Goal: Task Accomplishment & Management: Complete application form

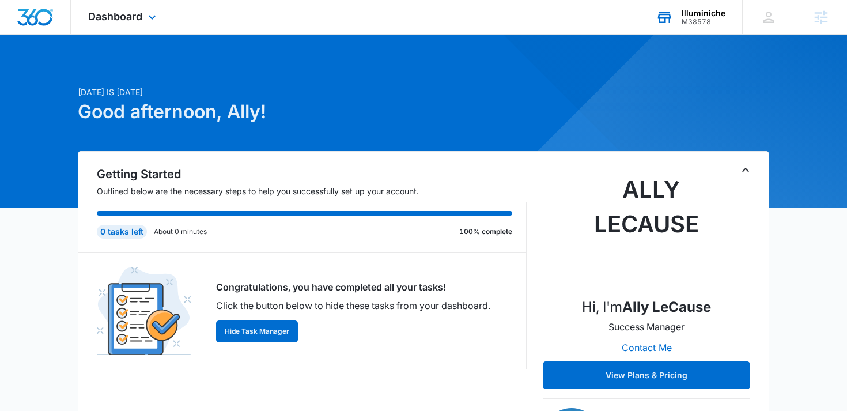
click at [697, 7] on div "Illuminiche M38578 Your Accounts View All" at bounding box center [691, 17] width 104 height 34
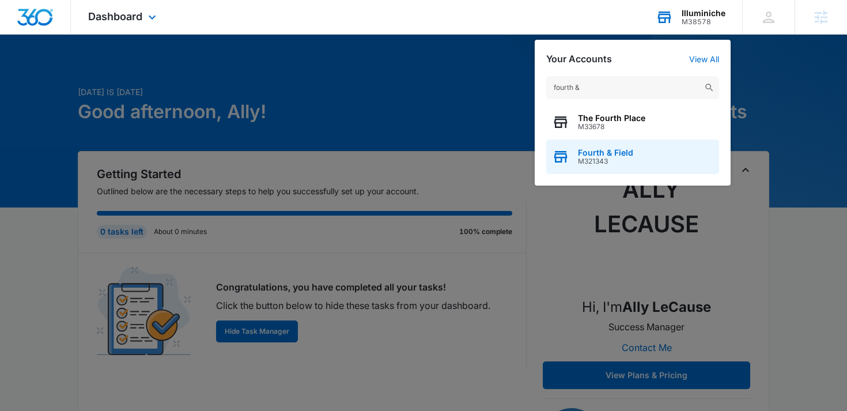
type input "fourth &"
click at [621, 160] on span "M321343" at bounding box center [605, 161] width 55 height 8
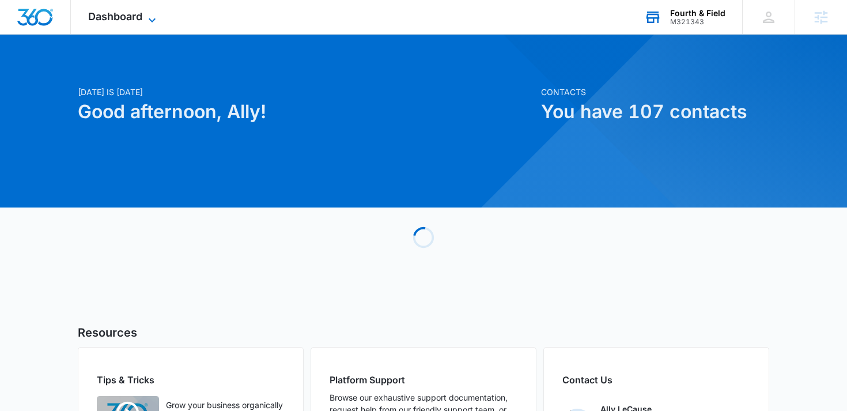
click at [153, 18] on icon at bounding box center [152, 20] width 14 height 14
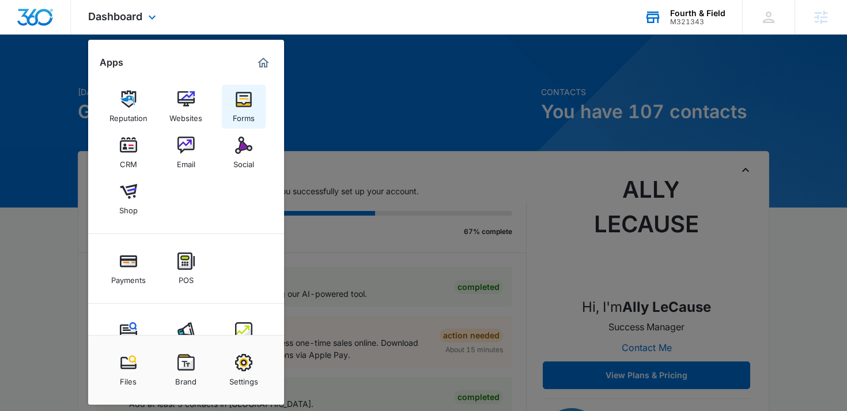
click at [255, 94] on link "Forms" at bounding box center [244, 107] width 44 height 44
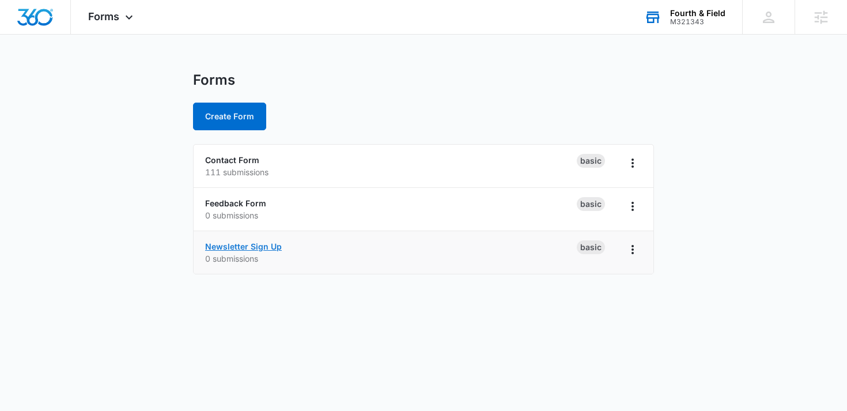
click at [229, 244] on link "Newsletter Sign Up" at bounding box center [243, 247] width 77 height 10
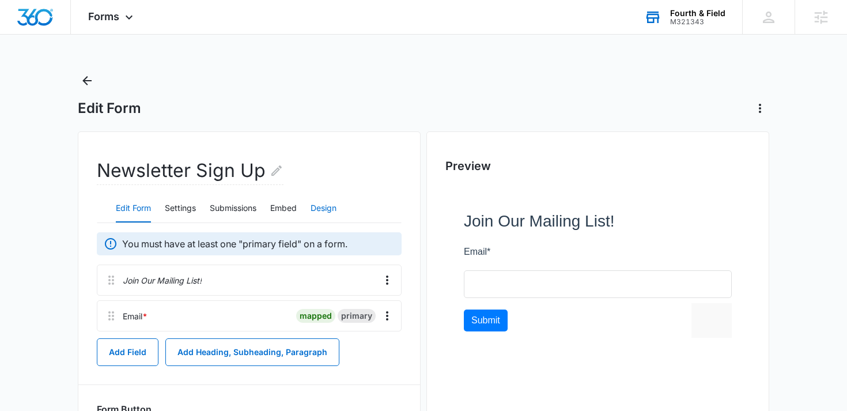
click at [326, 207] on button "Design" at bounding box center [324, 209] width 26 height 28
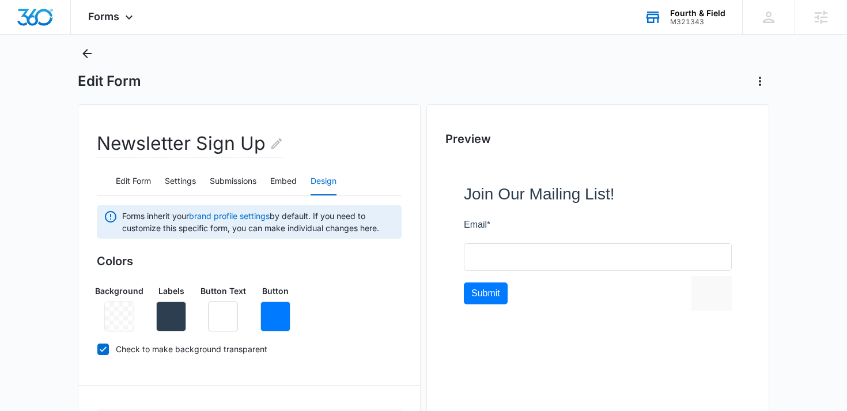
scroll to position [44, 0]
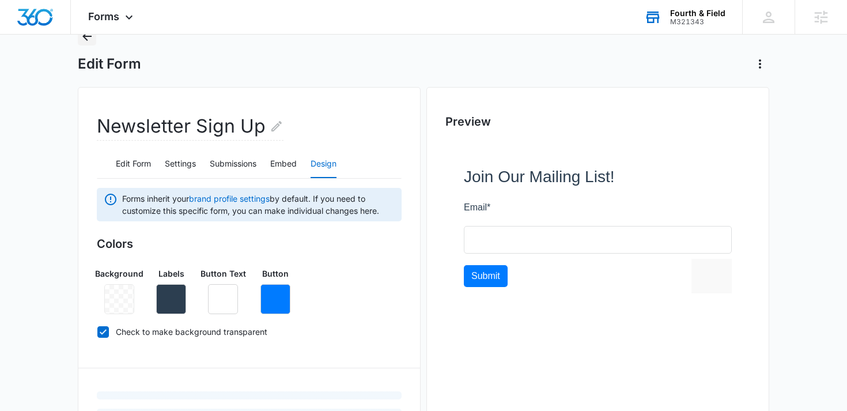
click at [86, 39] on icon "Back" at bounding box center [86, 36] width 9 height 9
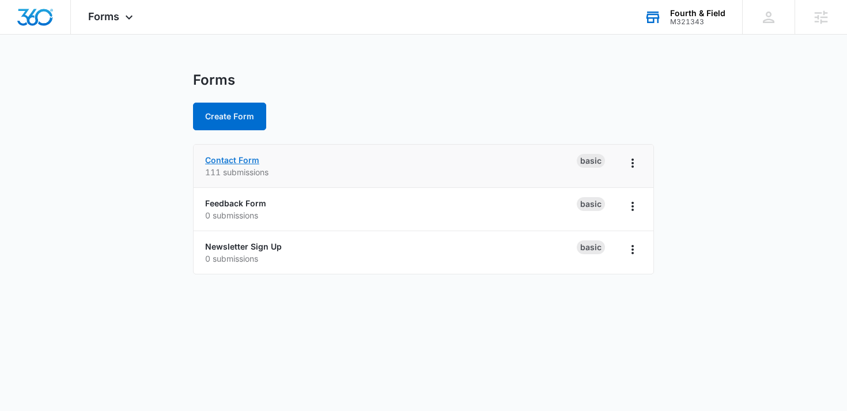
click at [238, 157] on link "Contact Form" at bounding box center [232, 160] width 54 height 10
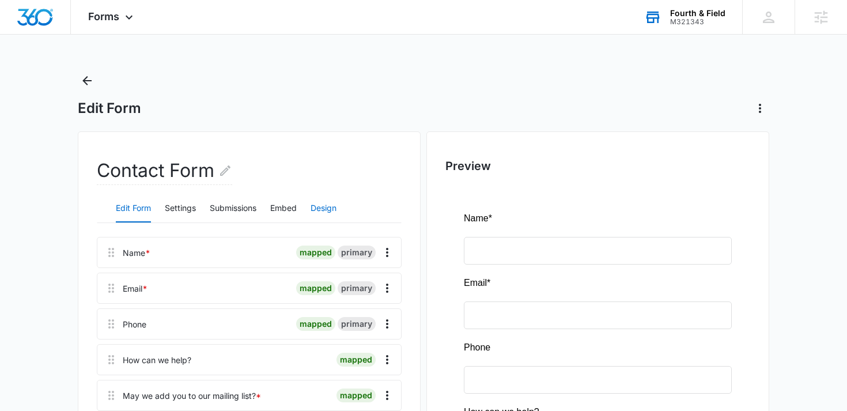
click at [329, 206] on button "Design" at bounding box center [324, 209] width 26 height 28
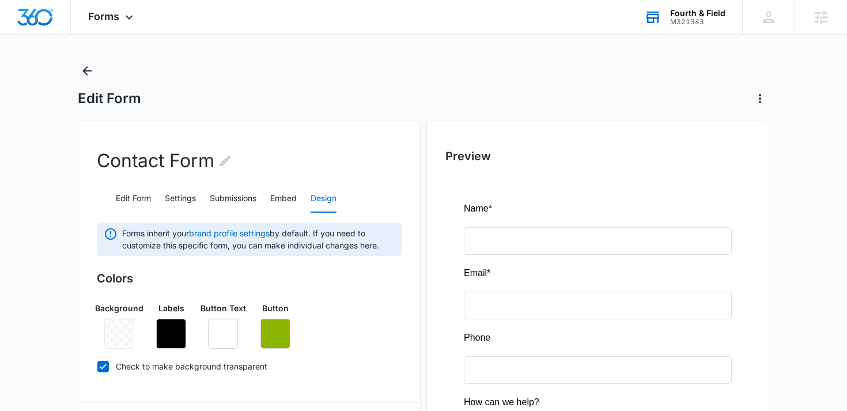
scroll to position [12, 0]
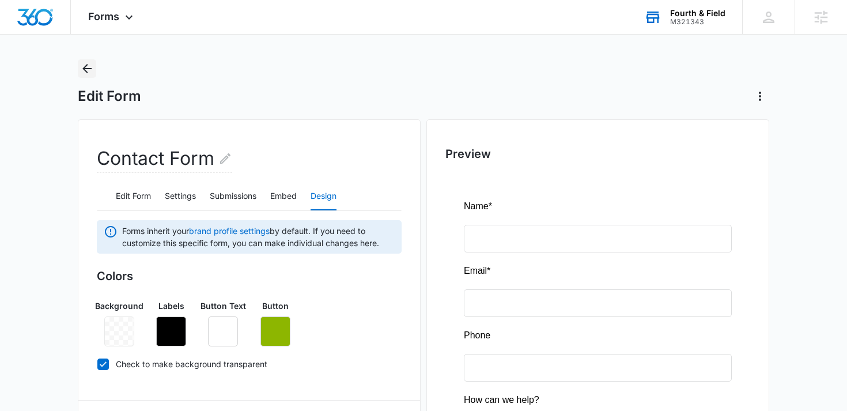
click at [85, 66] on icon "Back" at bounding box center [86, 68] width 9 height 9
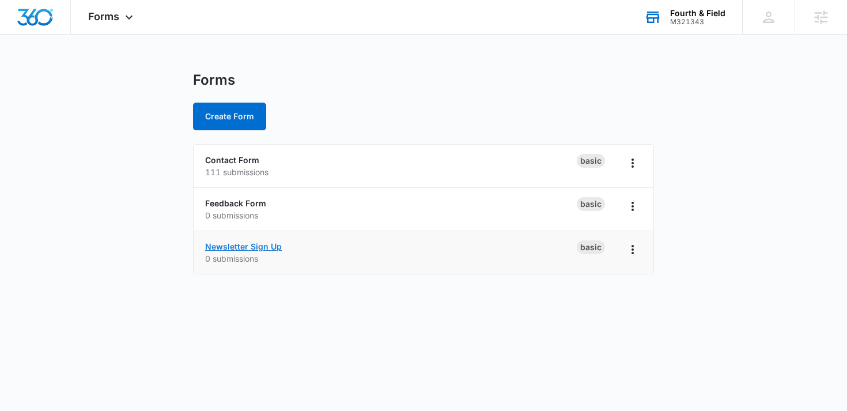
click at [224, 247] on link "Newsletter Sign Up" at bounding box center [243, 247] width 77 height 10
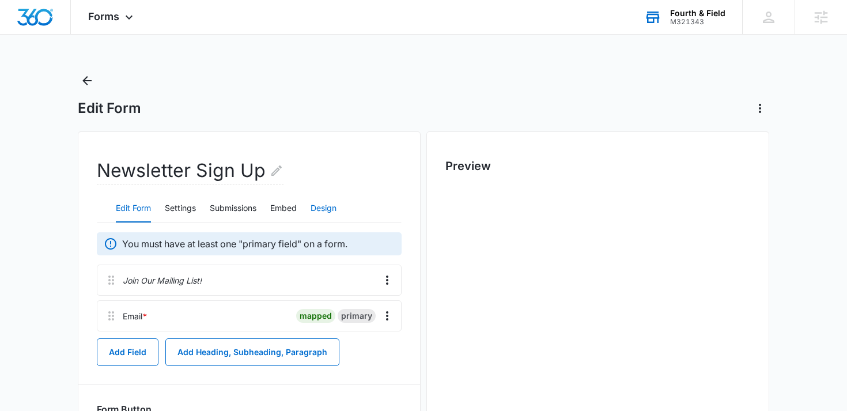
click at [326, 202] on button "Design" at bounding box center [324, 209] width 26 height 28
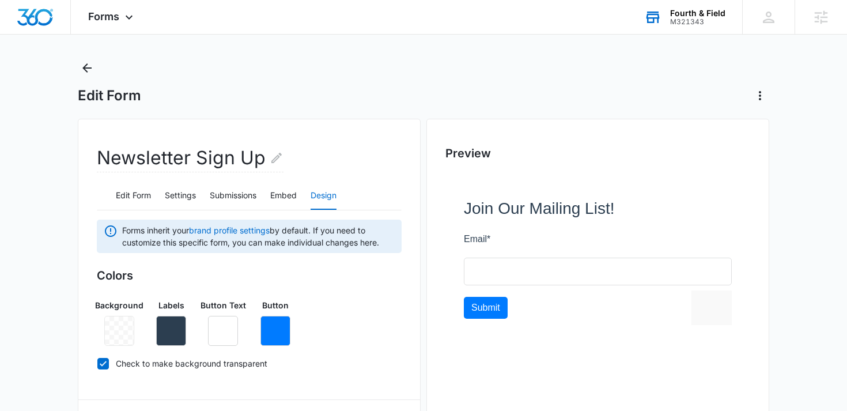
scroll to position [31, 0]
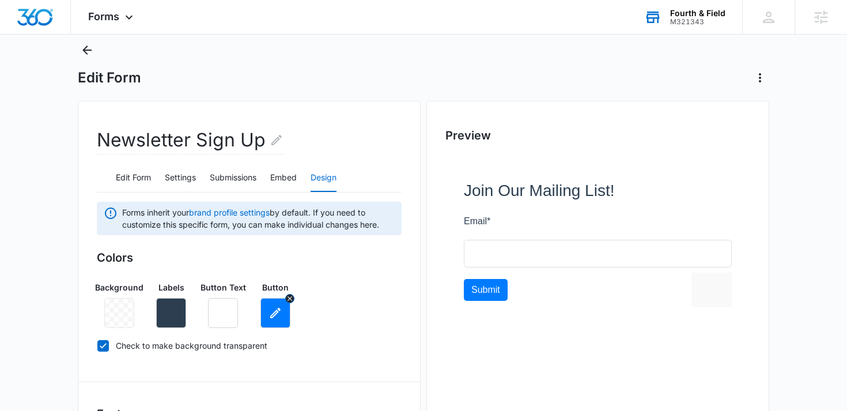
click at [267, 314] on button "button" at bounding box center [276, 313] width 30 height 30
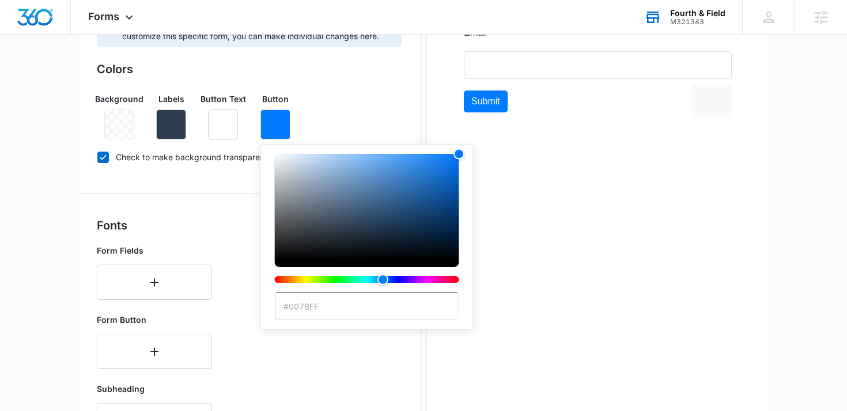
scroll to position [221, 0]
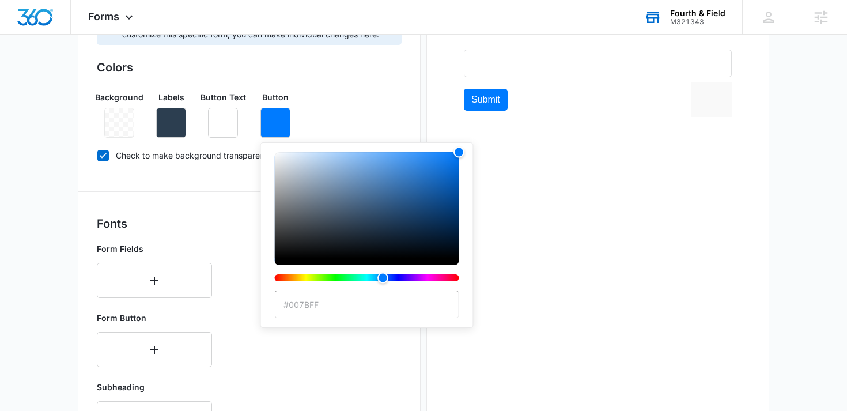
click at [173, 214] on div "Forms inherit your brand profile settings by default. If you need to customize …" at bounding box center [249, 377] width 305 height 730
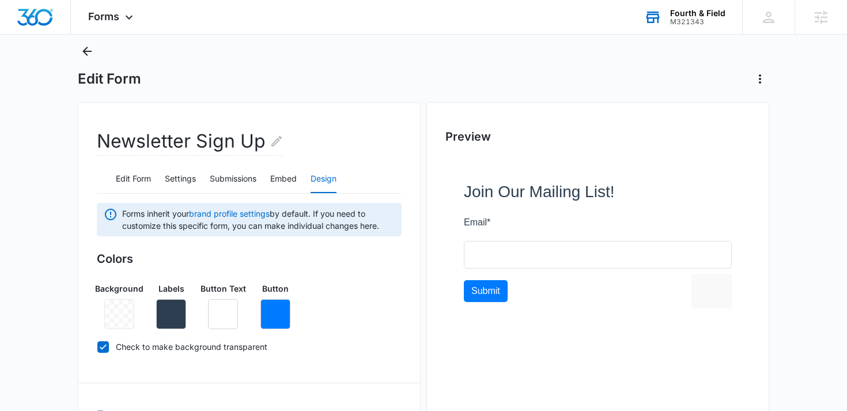
scroll to position [0, 0]
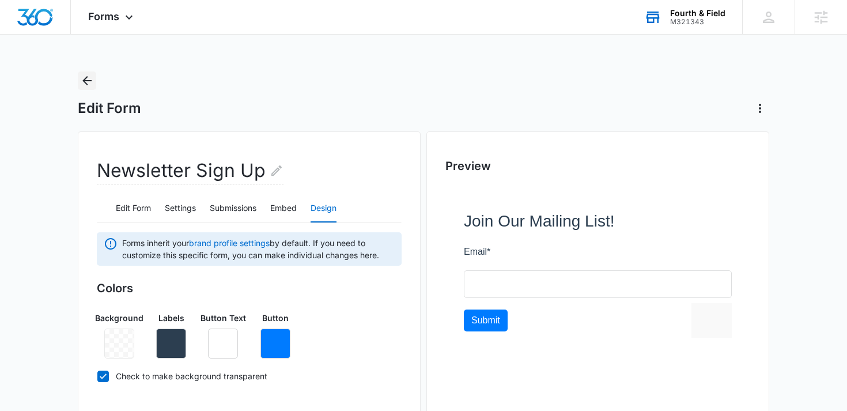
click at [84, 78] on icon "Back" at bounding box center [87, 81] width 14 height 14
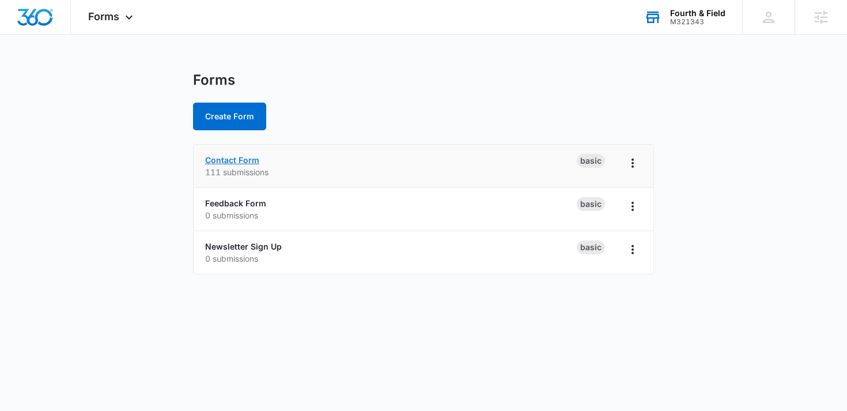
click at [233, 164] on link "Contact Form" at bounding box center [232, 160] width 54 height 10
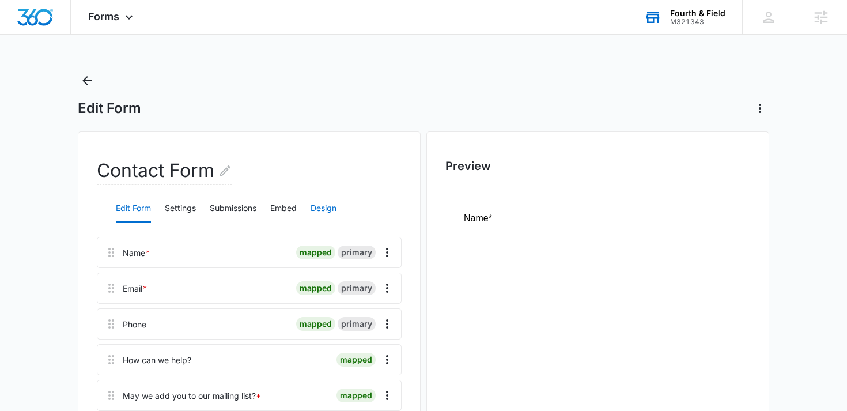
click at [326, 206] on button "Design" at bounding box center [324, 209] width 26 height 28
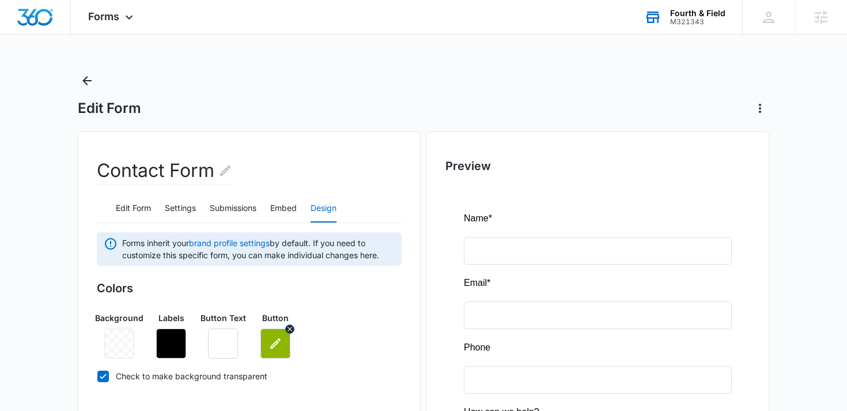
click at [269, 338] on icon "button" at bounding box center [276, 344] width 14 height 14
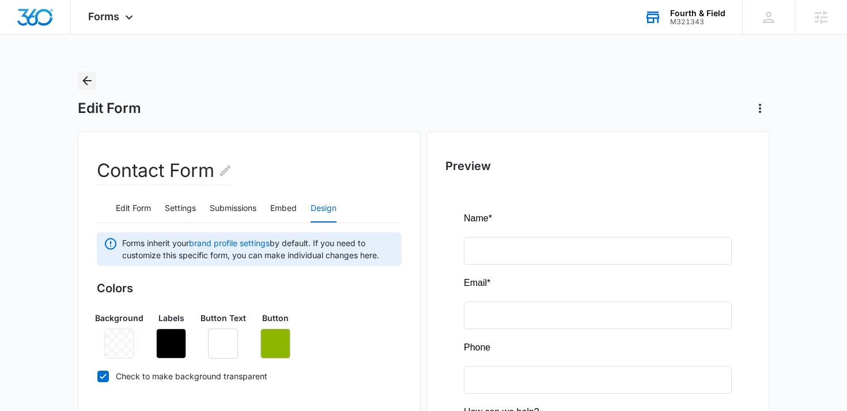
click at [82, 77] on icon "Back" at bounding box center [87, 81] width 14 height 14
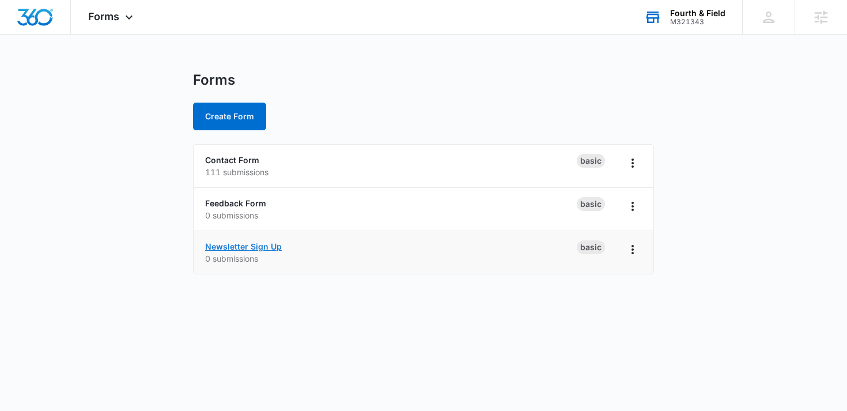
click at [233, 245] on link "Newsletter Sign Up" at bounding box center [243, 247] width 77 height 10
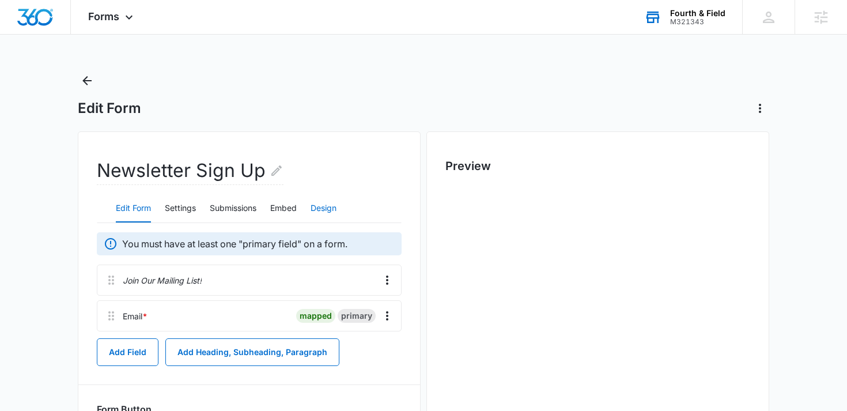
click at [319, 206] on button "Design" at bounding box center [324, 209] width 26 height 28
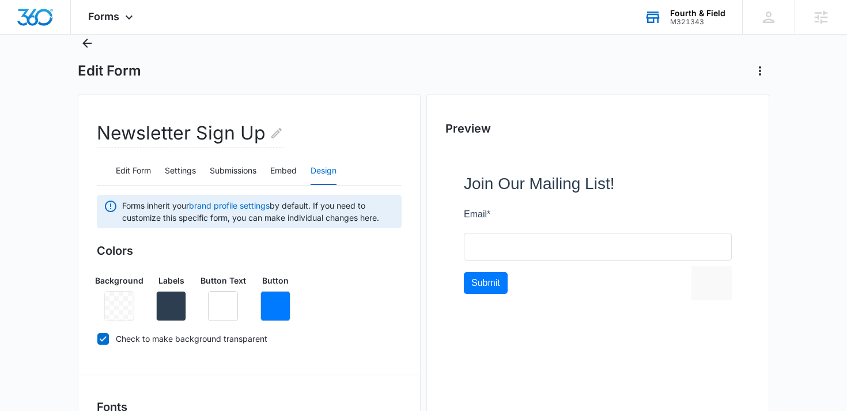
scroll to position [38, 0]
click at [266, 311] on button "button" at bounding box center [276, 306] width 30 height 30
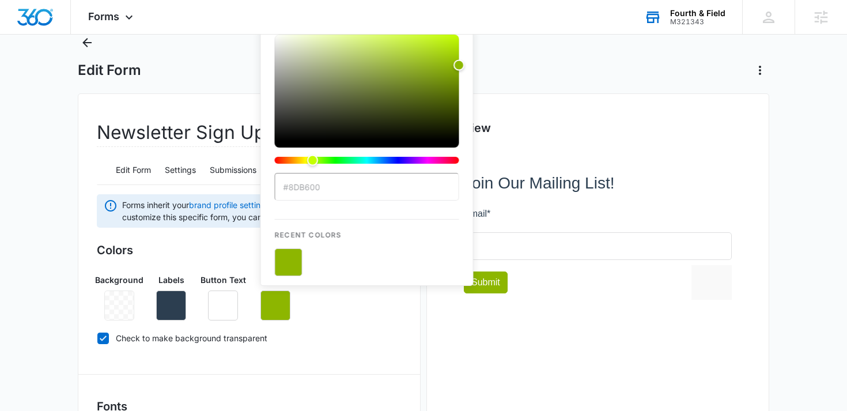
type input "#8db600"
click at [291, 262] on button "color-picker-container" at bounding box center [289, 262] width 28 height 28
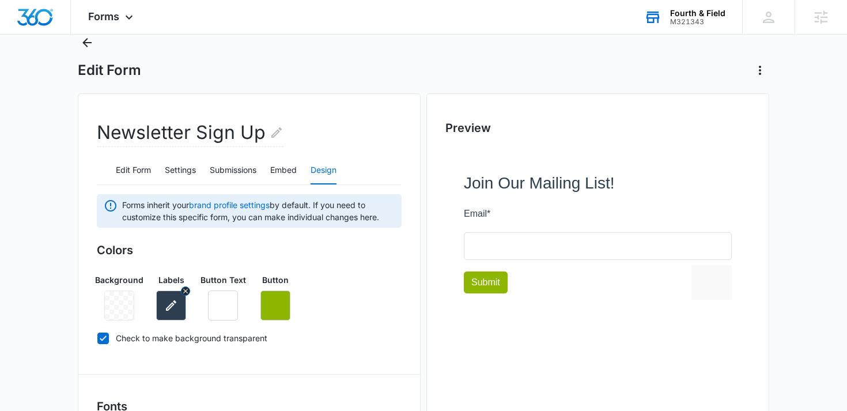
click at [172, 308] on icon "button" at bounding box center [171, 306] width 14 height 14
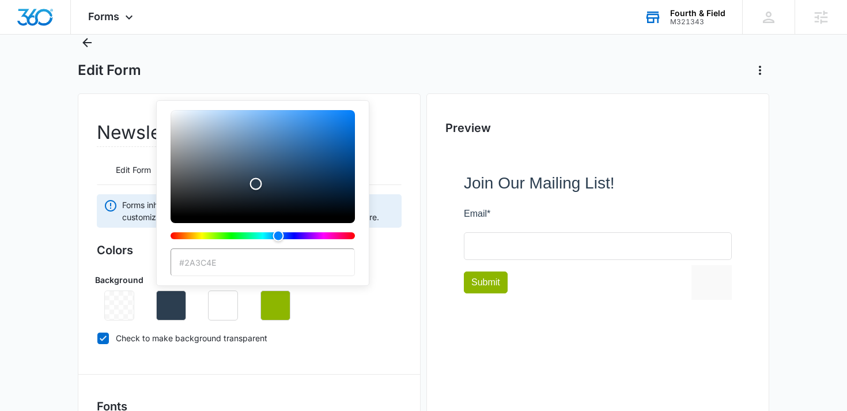
type input "#000000"
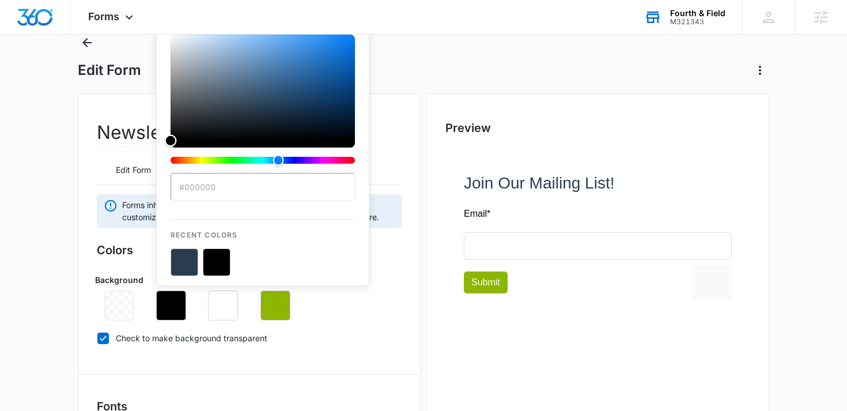
drag, startPoint x: 256, startPoint y: 184, endPoint x: 89, endPoint y: 254, distance: 181.4
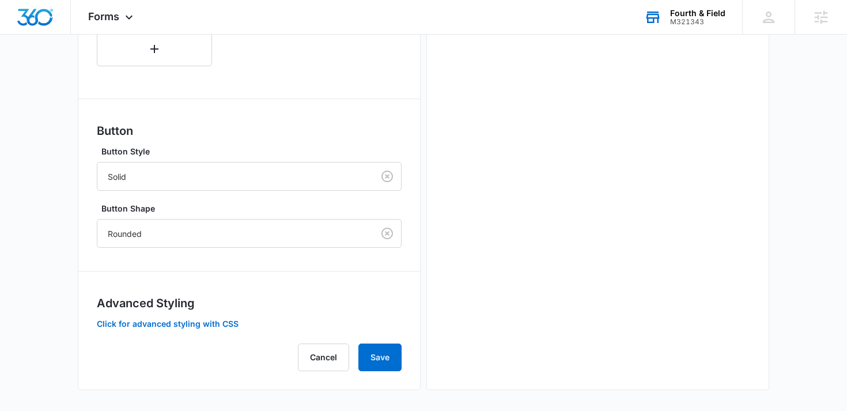
scroll to position [593, 0]
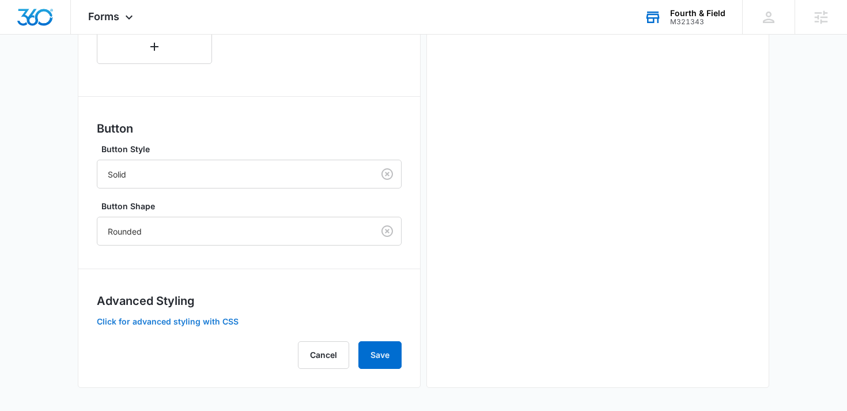
click at [172, 319] on button "Click for advanced styling with CSS" at bounding box center [168, 322] width 142 height 8
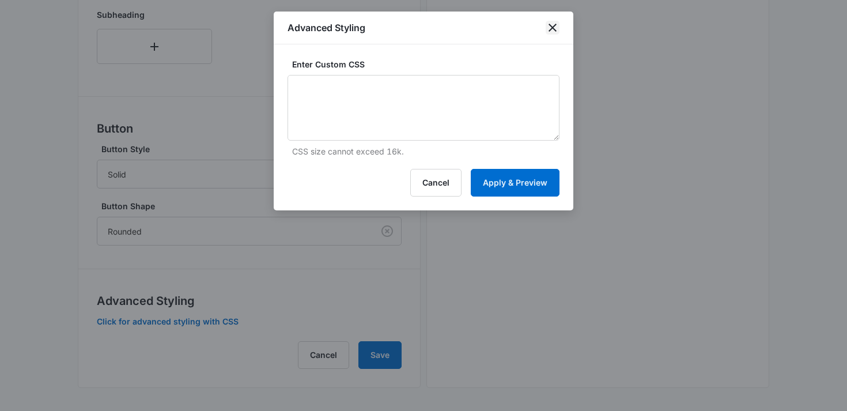
click at [553, 29] on icon "close" at bounding box center [553, 28] width 14 height 14
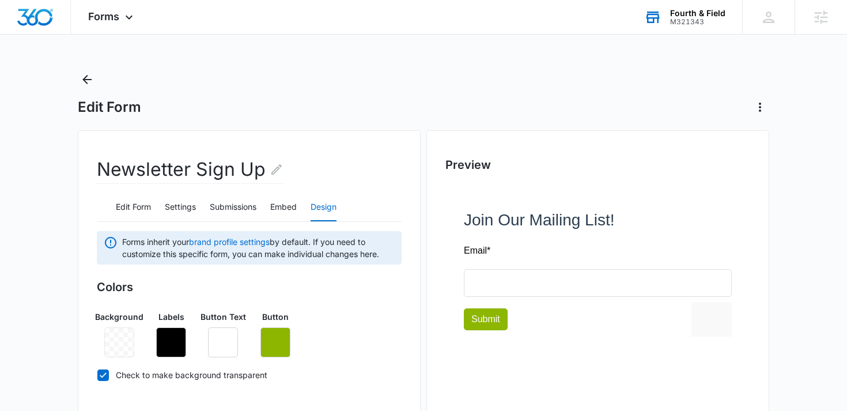
scroll to position [0, 0]
drag, startPoint x: 461, startPoint y: 221, endPoint x: 634, endPoint y: 220, distance: 172.4
click at [634, 220] on div at bounding box center [598, 276] width 305 height 181
click at [634, 219] on div at bounding box center [598, 276] width 305 height 181
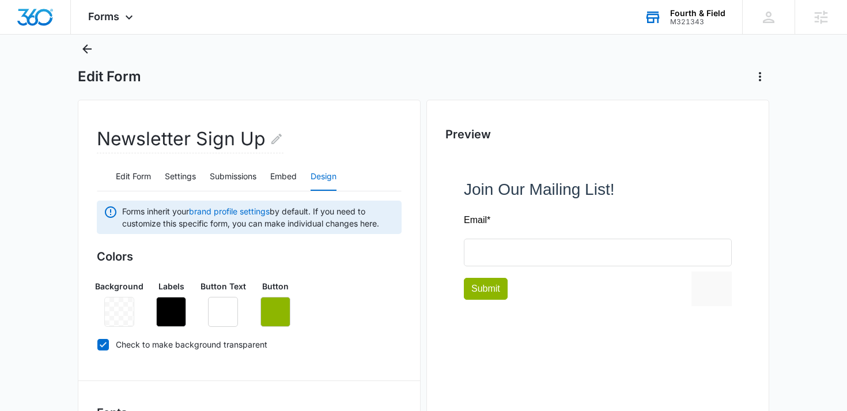
scroll to position [33, 0]
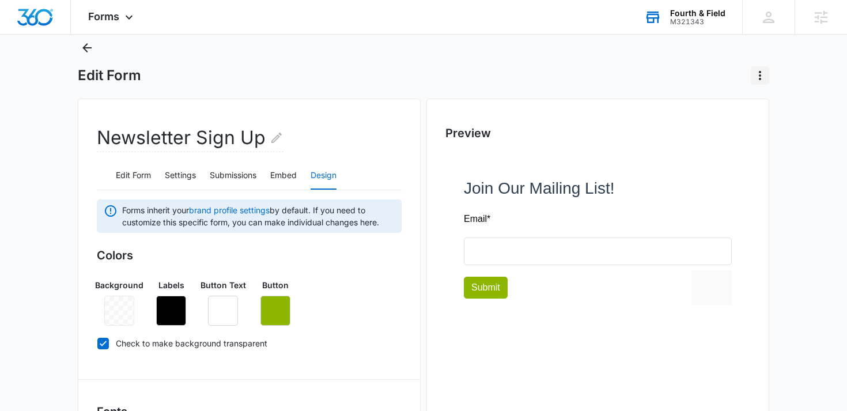
click at [758, 74] on icon "Actions" at bounding box center [760, 76] width 14 height 14
click at [713, 59] on div "Edit Form" at bounding box center [424, 62] width 692 height 46
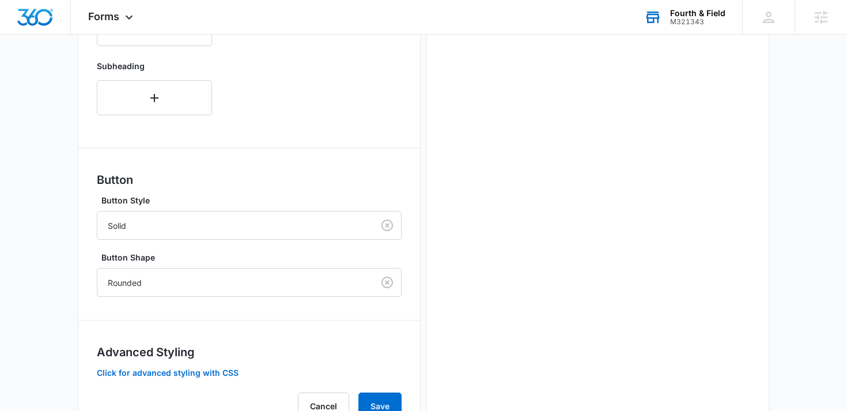
scroll to position [593, 0]
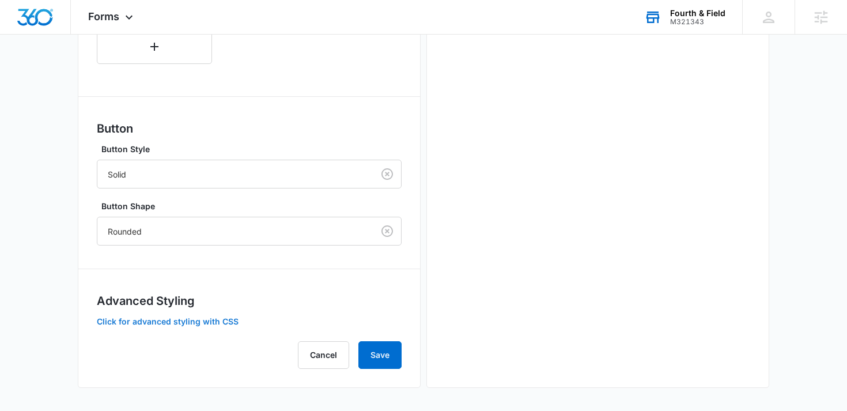
click at [209, 322] on button "Click for advanced styling with CSS" at bounding box center [168, 322] width 142 height 8
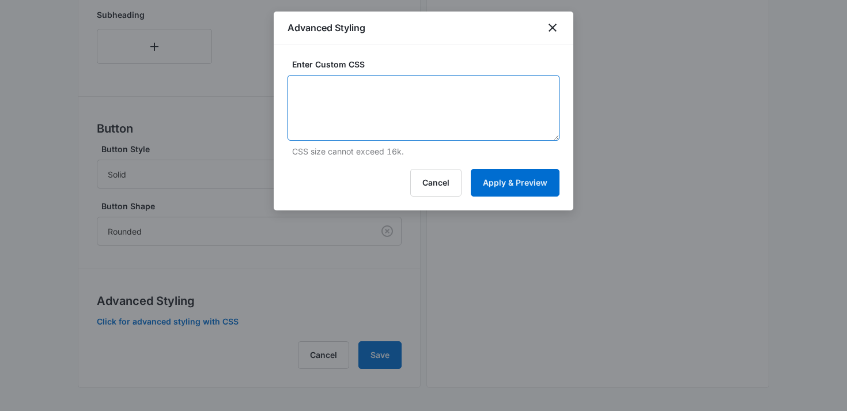
click at [328, 107] on textarea at bounding box center [424, 108] width 272 height 66
paste textarea "/* Main container for the entire component */ .newsletter-container { display: …"
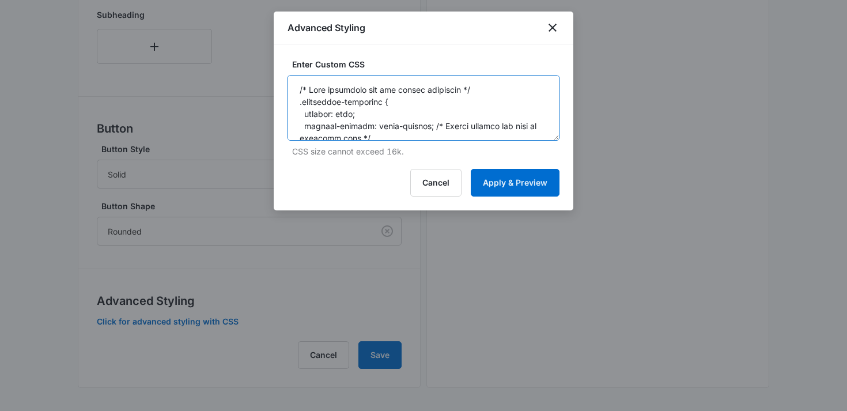
scroll to position [632, 0]
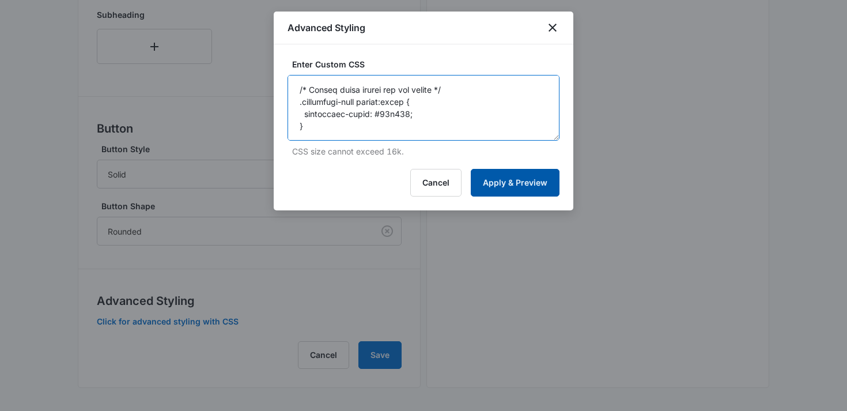
type textarea "/* Main container for the entire component */ .newsletter-container { display: …"
click at [510, 183] on button "Apply & Preview" at bounding box center [515, 183] width 89 height 28
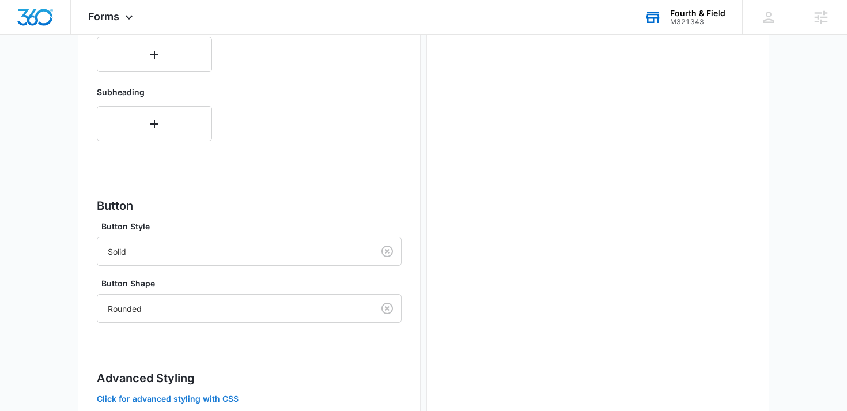
scroll to position [593, 0]
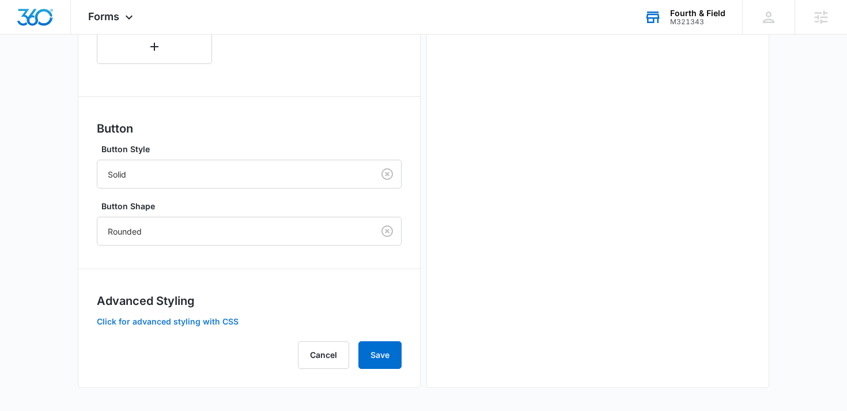
click at [190, 318] on button "Click for advanced styling with CSS" at bounding box center [168, 322] width 142 height 8
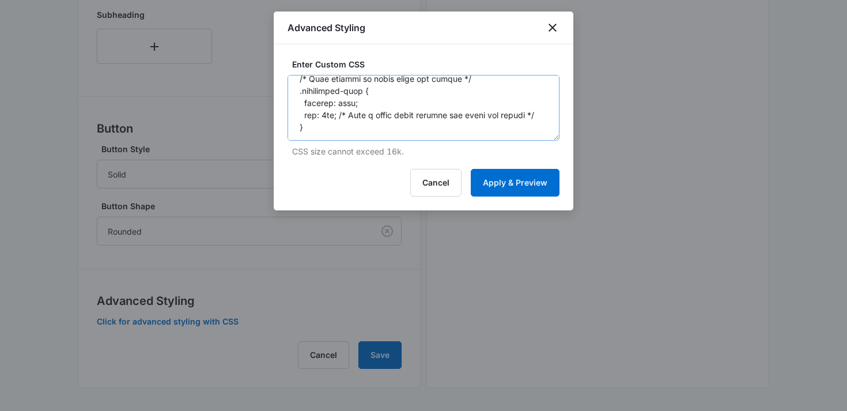
scroll to position [305, 0]
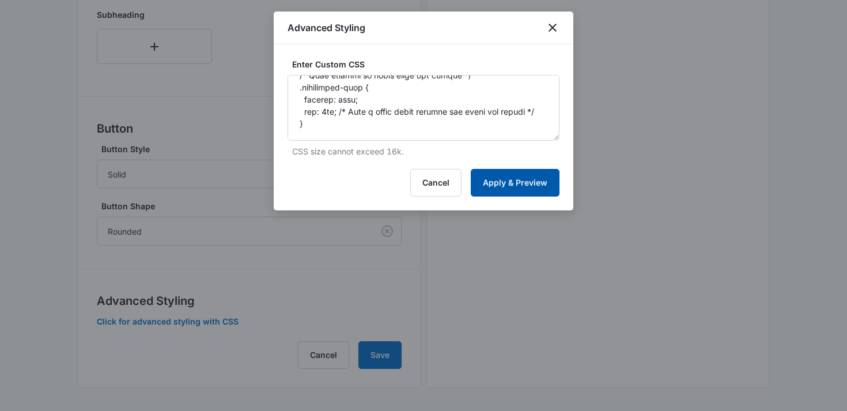
click at [499, 181] on button "Apply & Preview" at bounding box center [515, 183] width 89 height 28
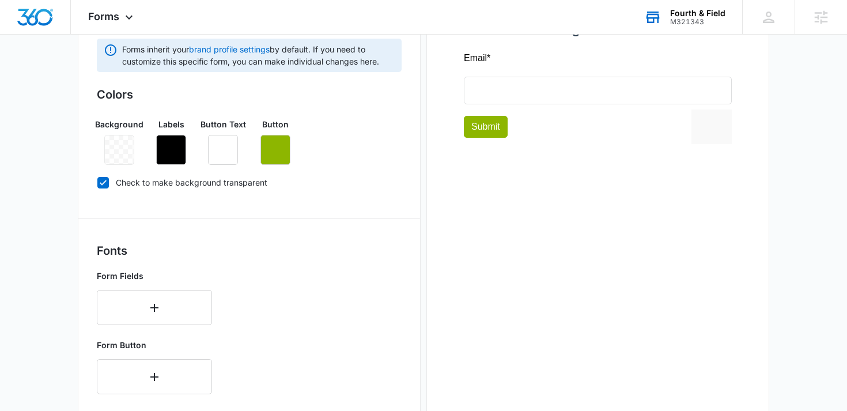
scroll to position [0, 0]
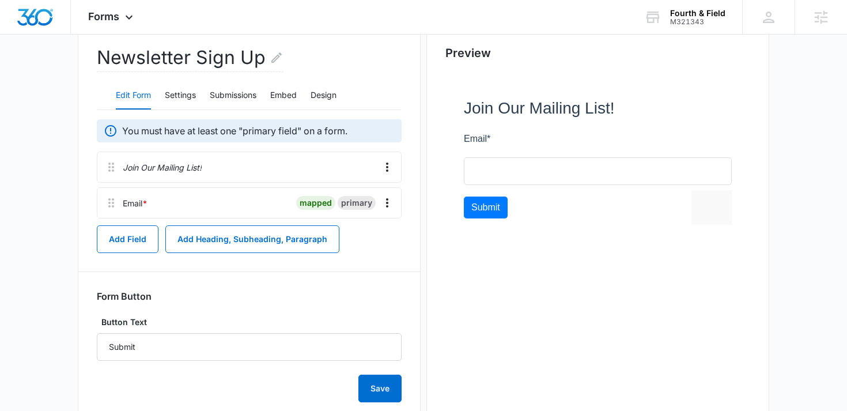
scroll to position [146, 0]
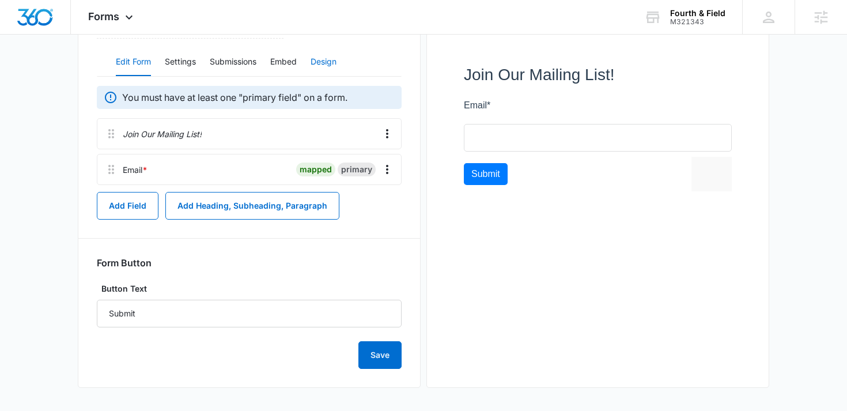
click at [325, 52] on button "Design" at bounding box center [324, 62] width 26 height 28
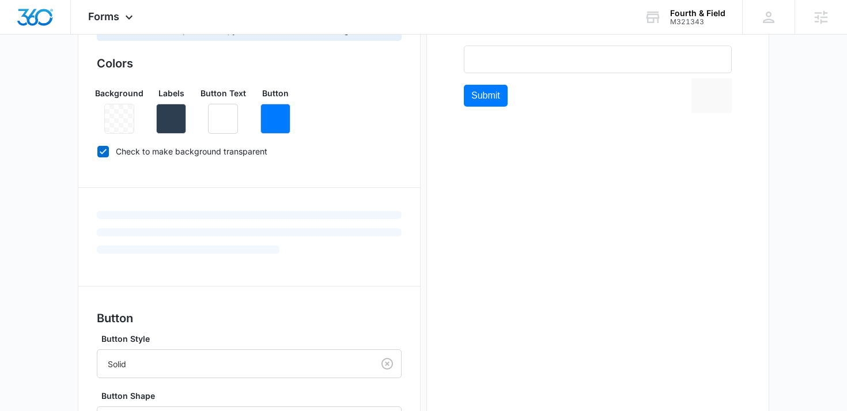
scroll to position [415, 0]
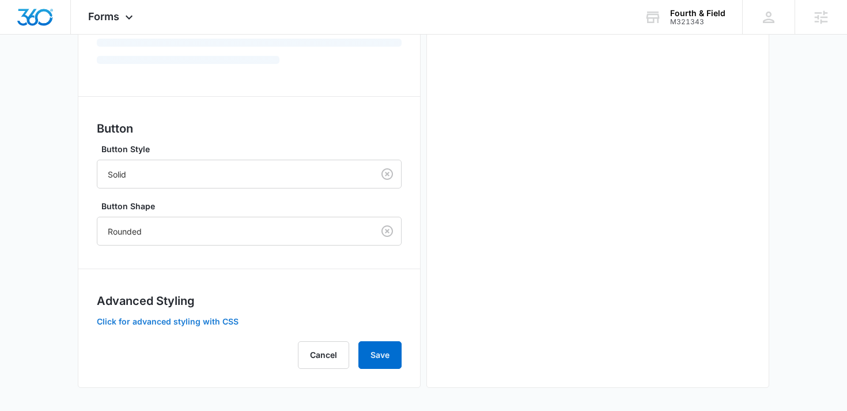
click at [173, 318] on button "Click for advanced styling with CSS" at bounding box center [168, 322] width 142 height 8
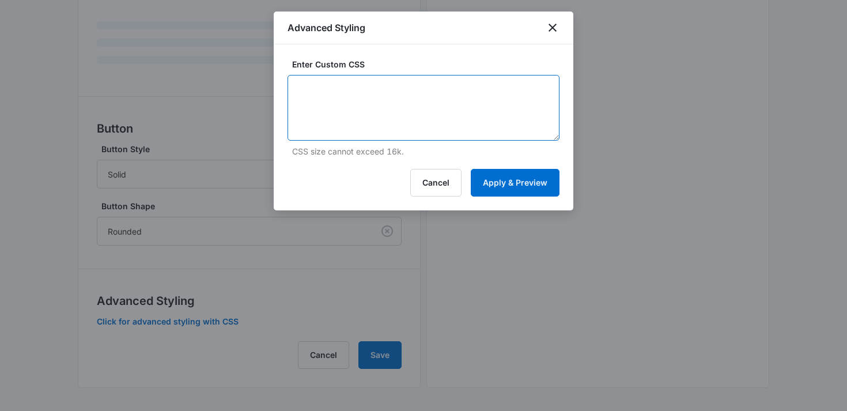
click at [361, 127] on textarea at bounding box center [424, 108] width 272 height 66
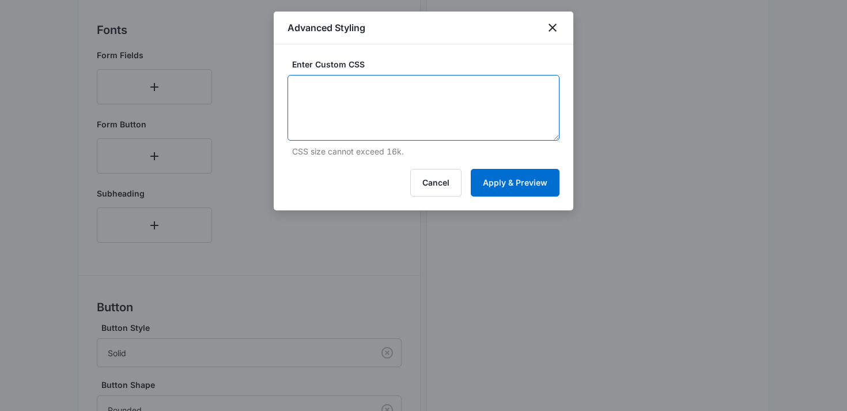
scroll to position [593, 0]
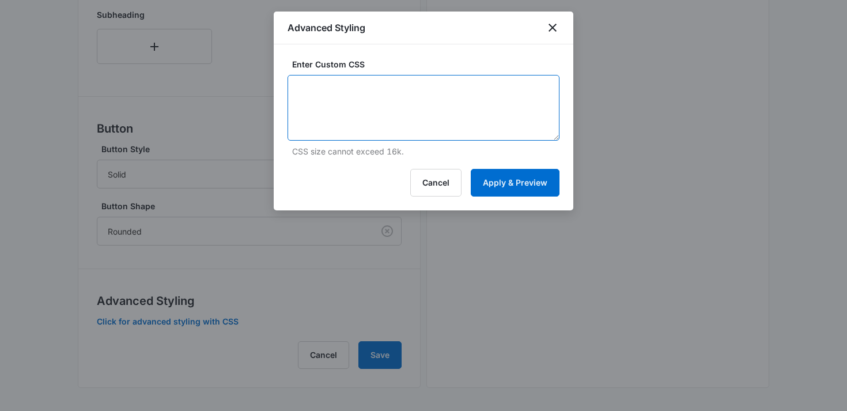
paste textarea "/* Main container for the entire component */ .newsletter-container { display: …"
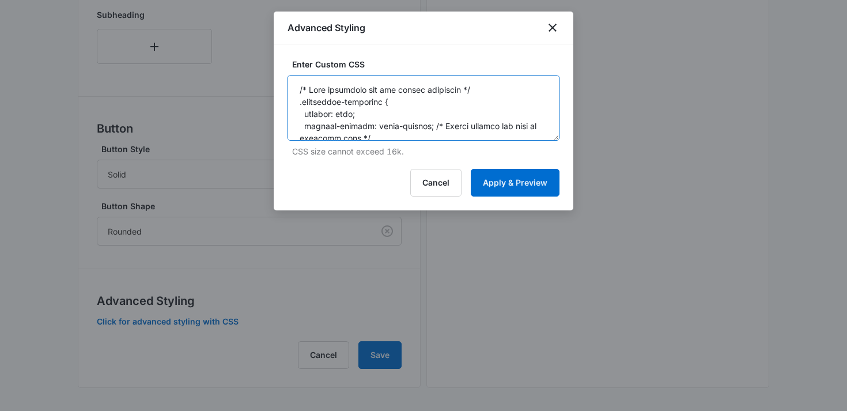
scroll to position [632, 0]
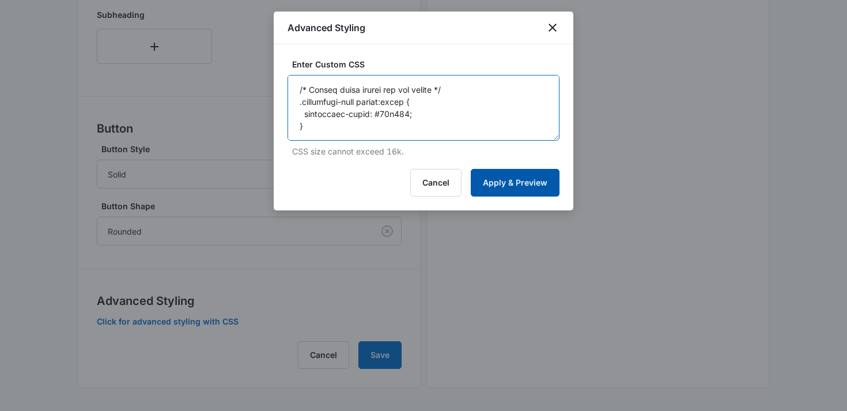
type textarea "/* Main container for the entire component */ .newsletter-container { display: …"
click at [524, 180] on button "Apply & Preview" at bounding box center [515, 183] width 89 height 28
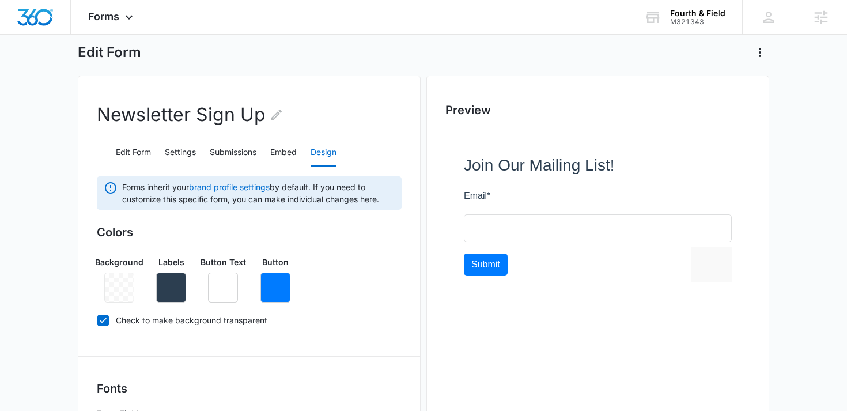
scroll to position [18, 0]
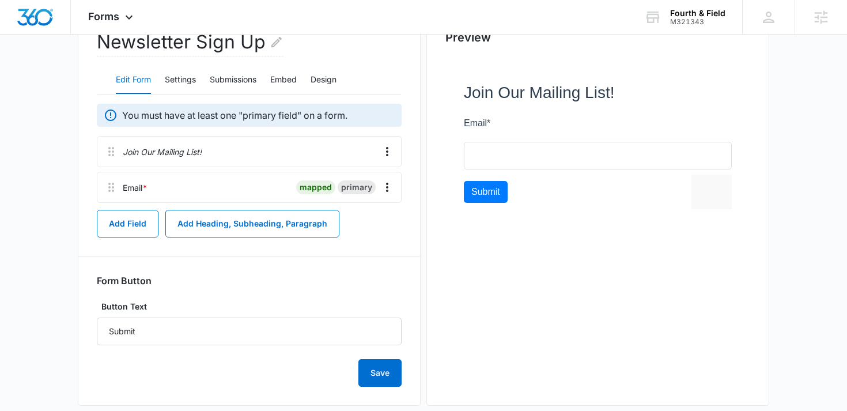
scroll to position [128, 0]
click at [335, 88] on button "Design" at bounding box center [324, 81] width 26 height 28
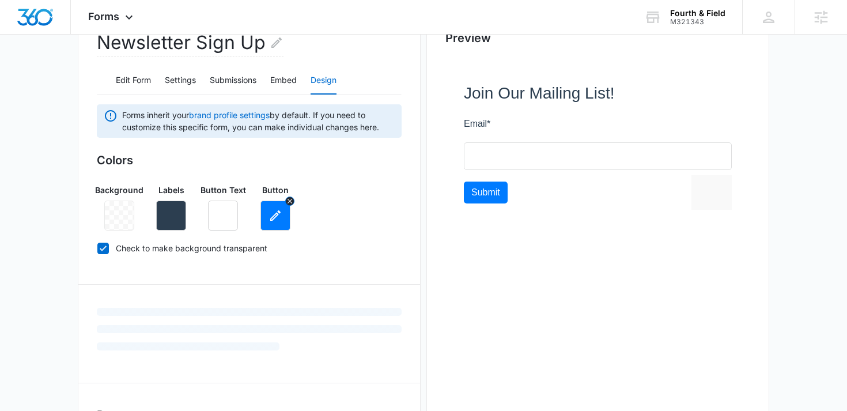
click at [270, 211] on icon "button" at bounding box center [276, 216] width 14 height 14
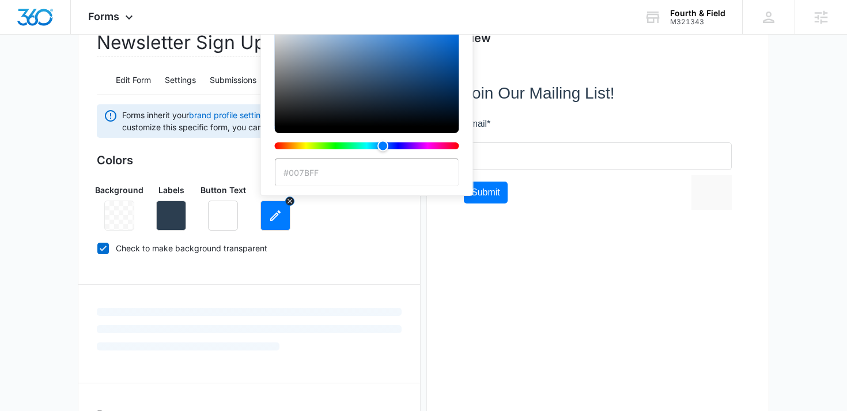
scroll to position [118, 0]
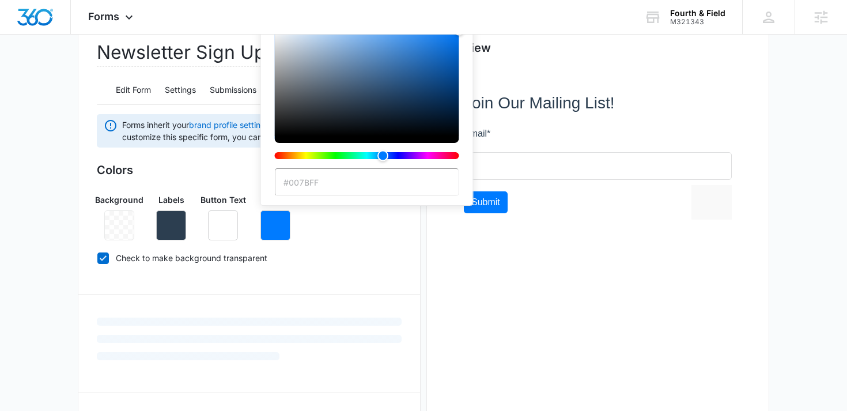
type input "#acaefe"
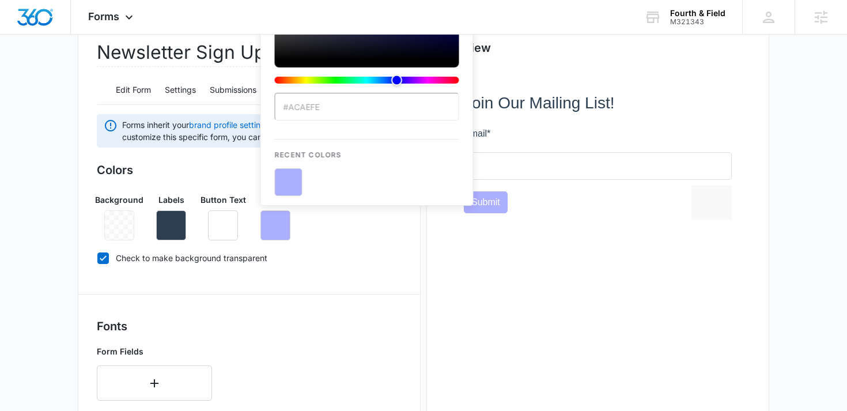
click at [342, 255] on label "Check to make background transparent" at bounding box center [249, 258] width 305 height 12
click at [97, 258] on input "Check to make background transparent" at bounding box center [97, 258] width 1 height 1
checkbox input "false"
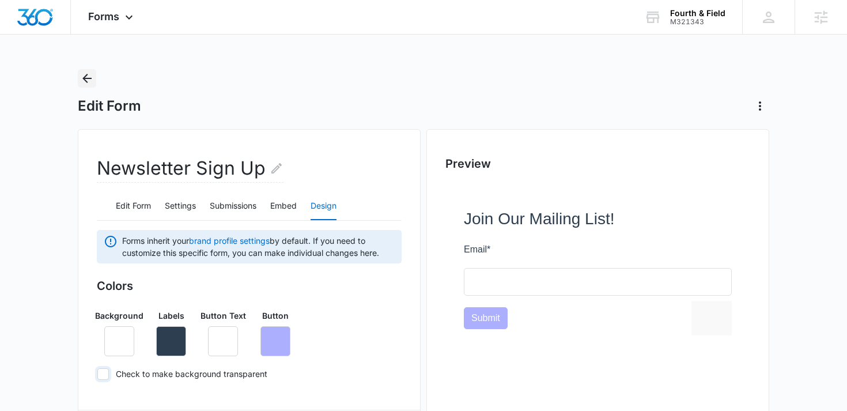
scroll to position [0, 0]
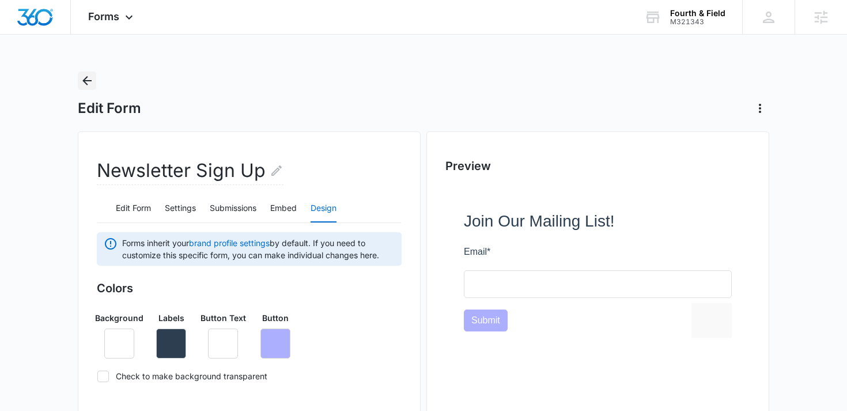
click at [80, 84] on icon "Back" at bounding box center [87, 81] width 14 height 14
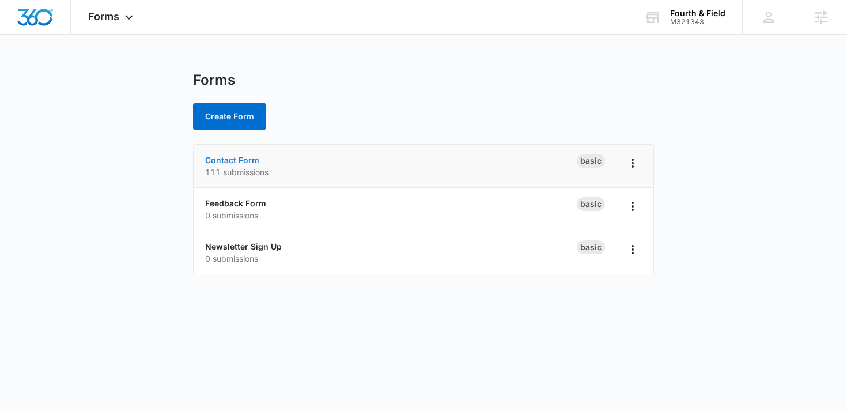
click at [239, 156] on link "Contact Form" at bounding box center [232, 160] width 54 height 10
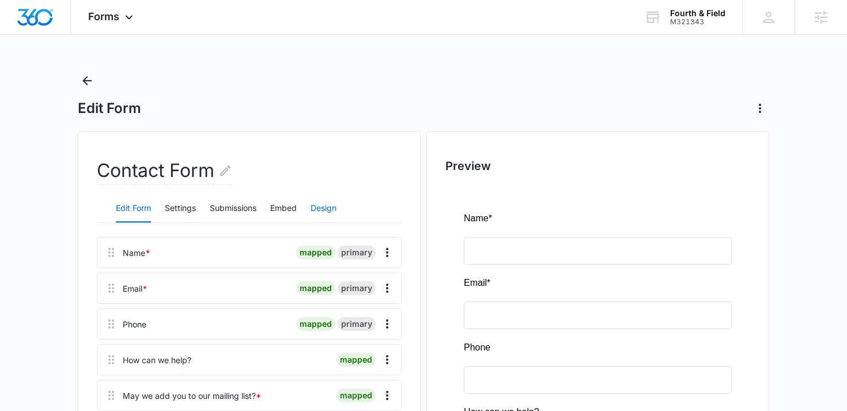
click at [318, 208] on button "Design" at bounding box center [324, 209] width 26 height 28
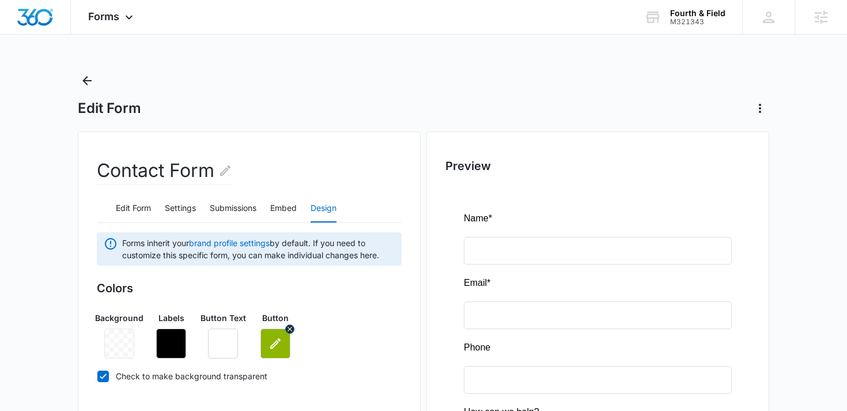
click at [277, 348] on icon "button" at bounding box center [276, 344] width 14 height 14
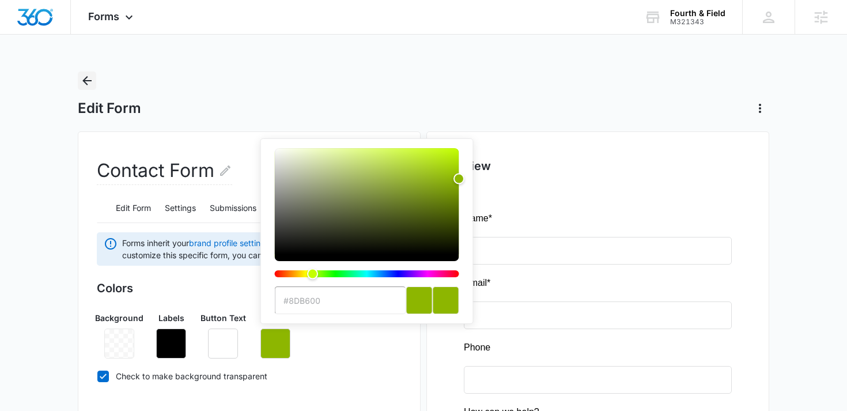
click at [81, 86] on icon "Back" at bounding box center [87, 81] width 14 height 14
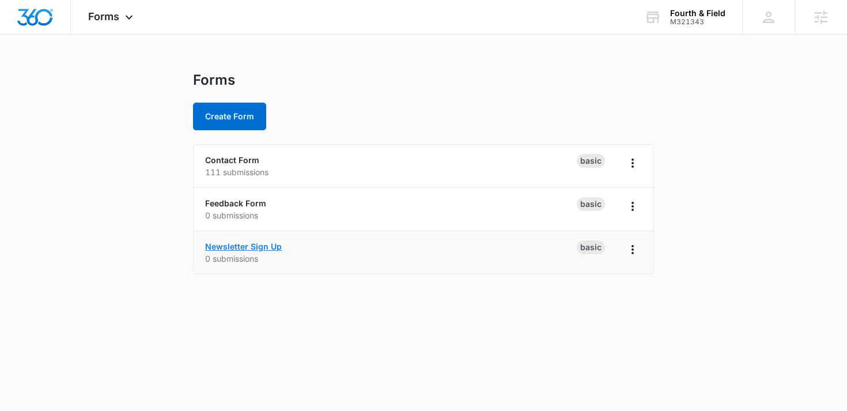
click at [221, 246] on link "Newsletter Sign Up" at bounding box center [243, 247] width 77 height 10
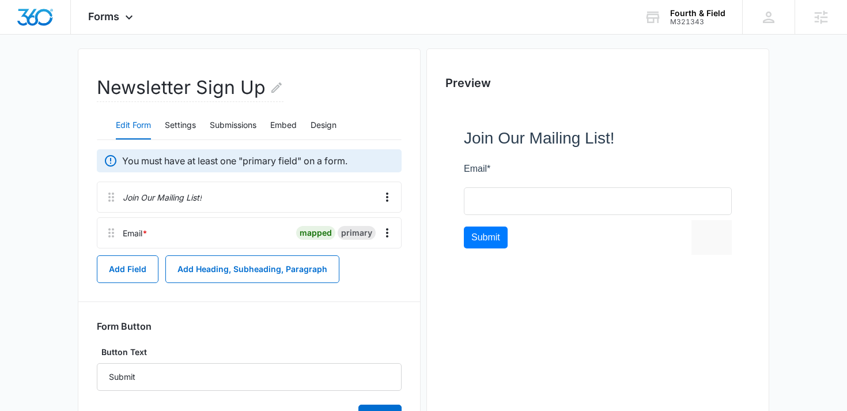
scroll to position [91, 0]
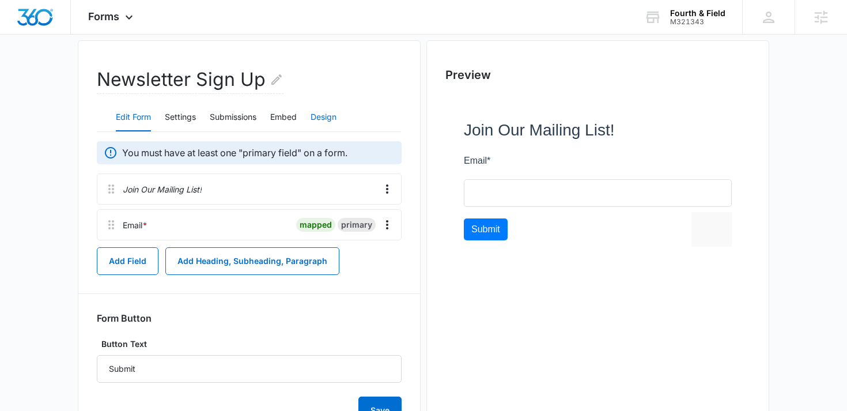
click at [331, 108] on button "Design" at bounding box center [324, 118] width 26 height 28
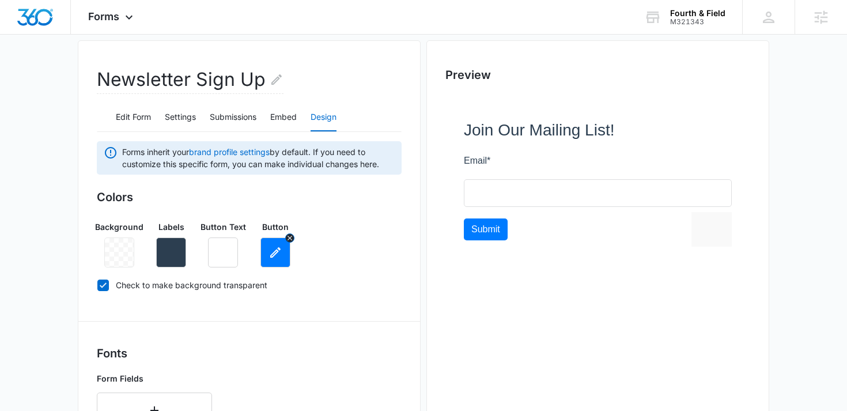
click at [282, 256] on button "button" at bounding box center [276, 253] width 30 height 30
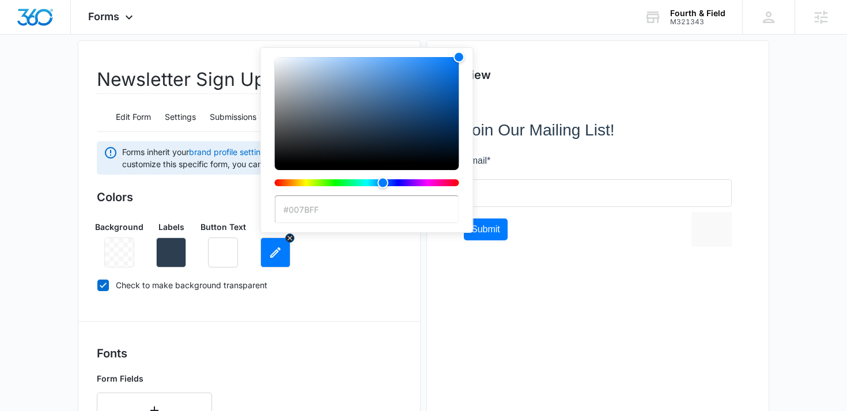
type input "#8db600"
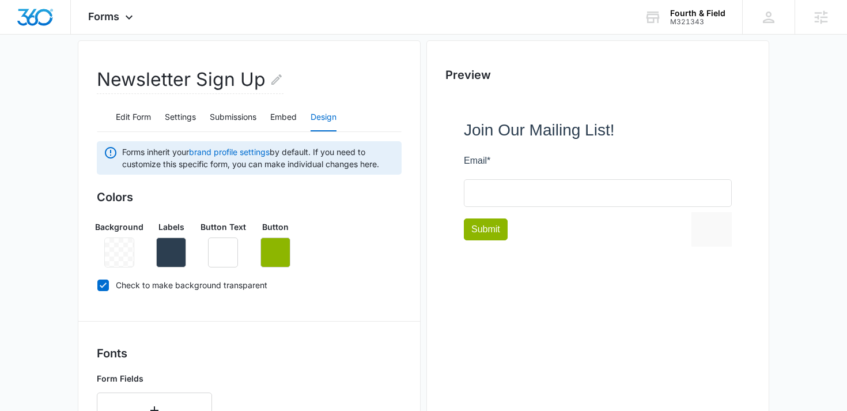
click at [333, 265] on div "Background Labels Button Text Button" at bounding box center [249, 240] width 305 height 56
click at [175, 255] on icon "button" at bounding box center [171, 253] width 14 height 14
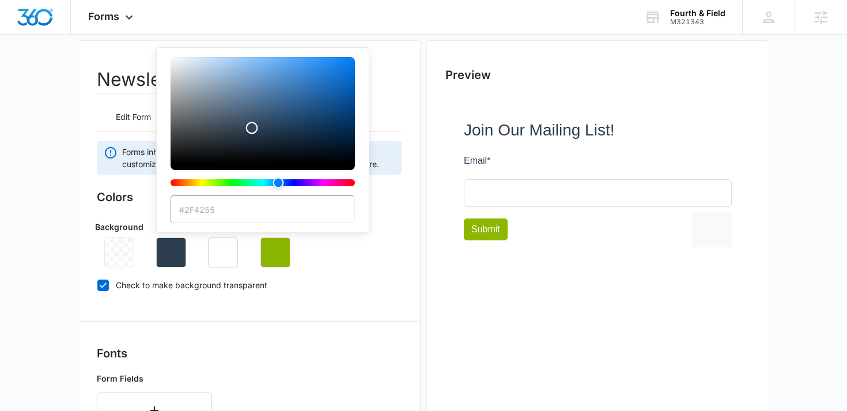
type input "#000000"
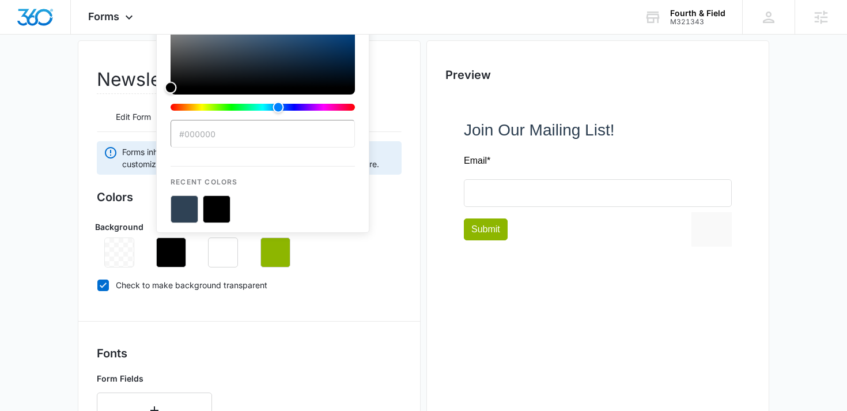
drag, startPoint x: 252, startPoint y: 128, endPoint x: 127, endPoint y: 178, distance: 134.6
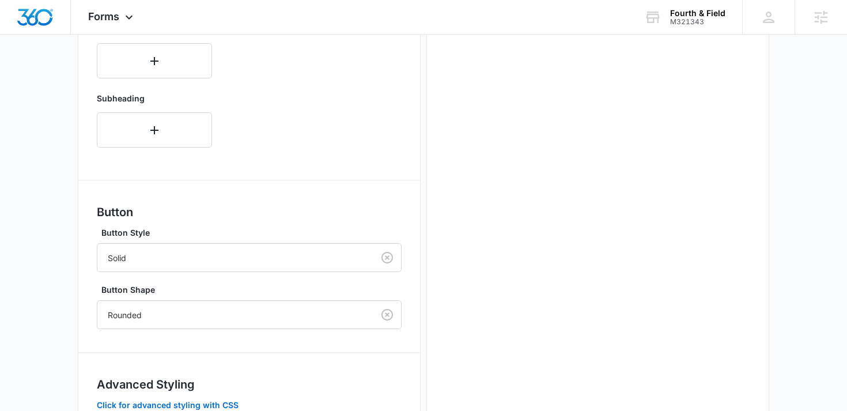
scroll to position [593, 0]
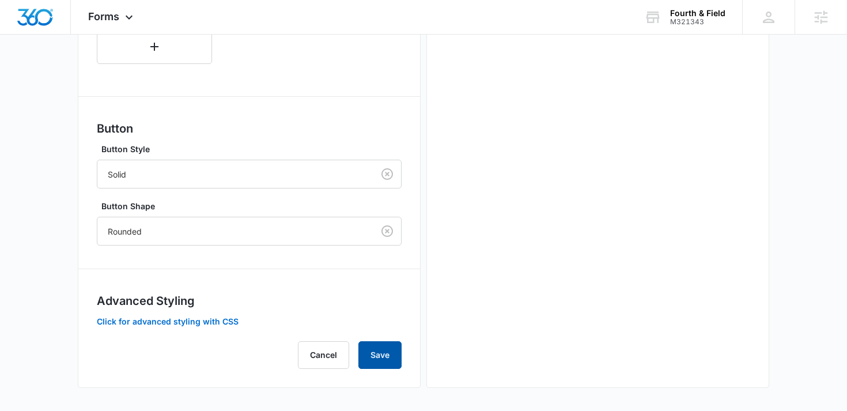
click at [393, 360] on button "Save" at bounding box center [380, 355] width 43 height 28
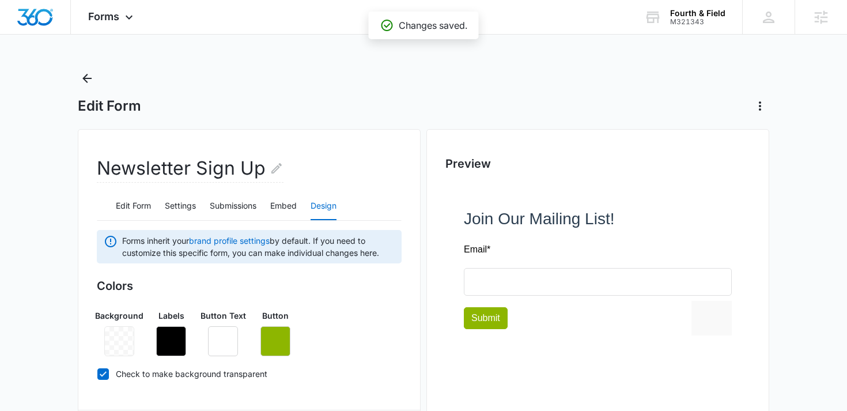
scroll to position [0, 0]
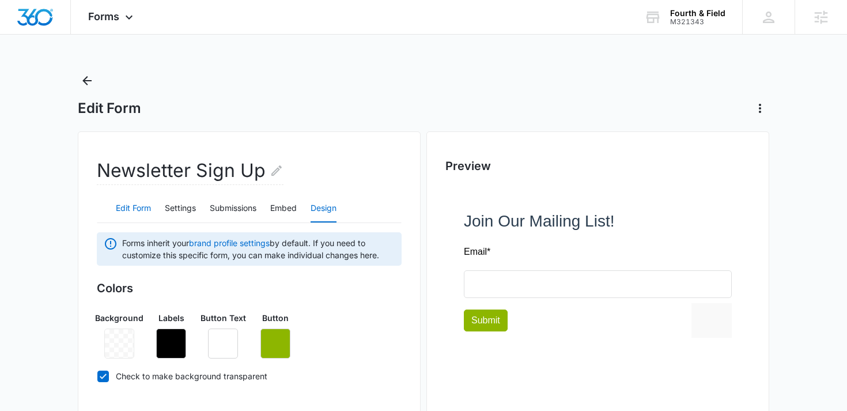
click at [142, 205] on button "Edit Form" at bounding box center [133, 209] width 35 height 28
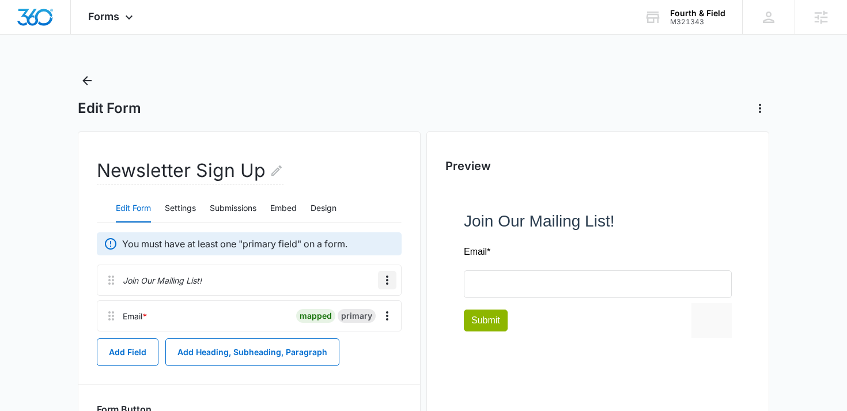
click at [384, 284] on icon "Overflow Menu" at bounding box center [387, 280] width 14 height 14
click at [356, 329] on div "Delete" at bounding box center [356, 330] width 24 height 8
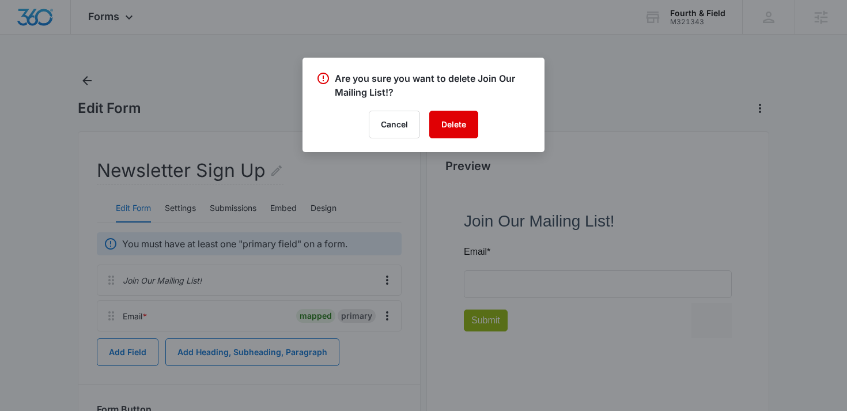
click at [451, 125] on button "Delete" at bounding box center [453, 125] width 49 height 28
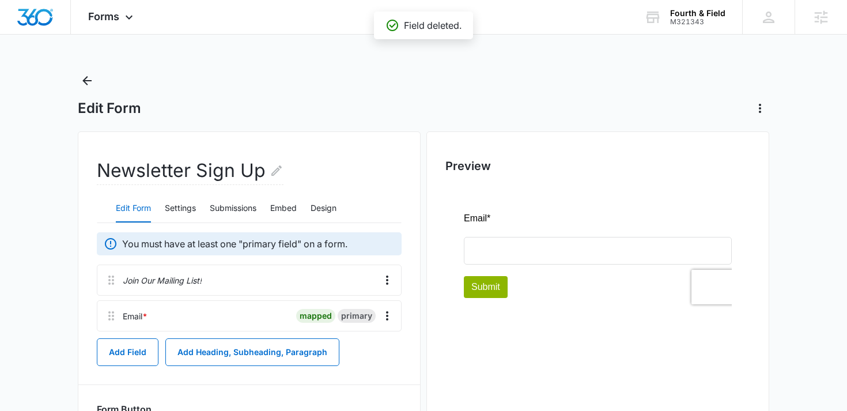
click at [94, 205] on div "Newsletter Sign Up Edit Form Settings Submissions Embed Design You must have at…" at bounding box center [249, 332] width 343 height 403
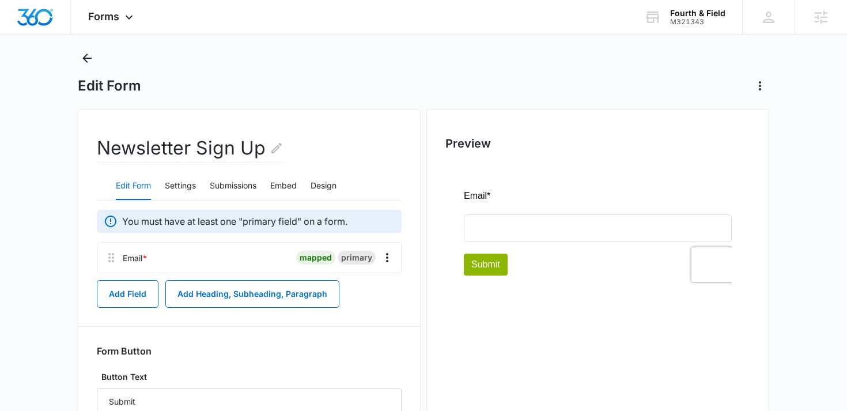
scroll to position [28, 0]
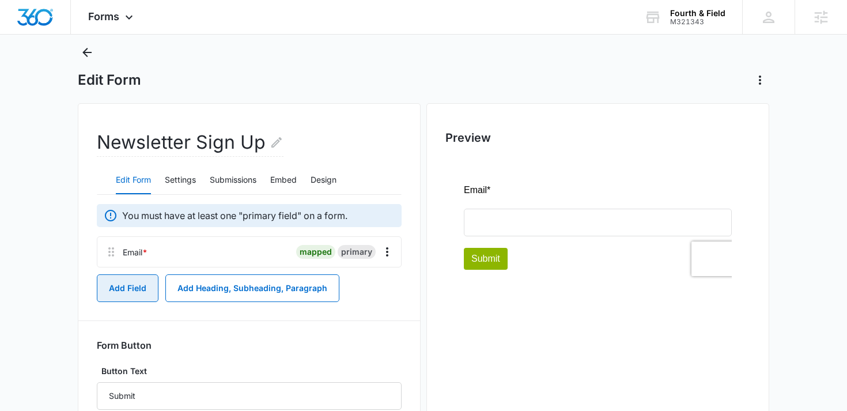
click at [127, 297] on button "Add Field" at bounding box center [128, 288] width 62 height 28
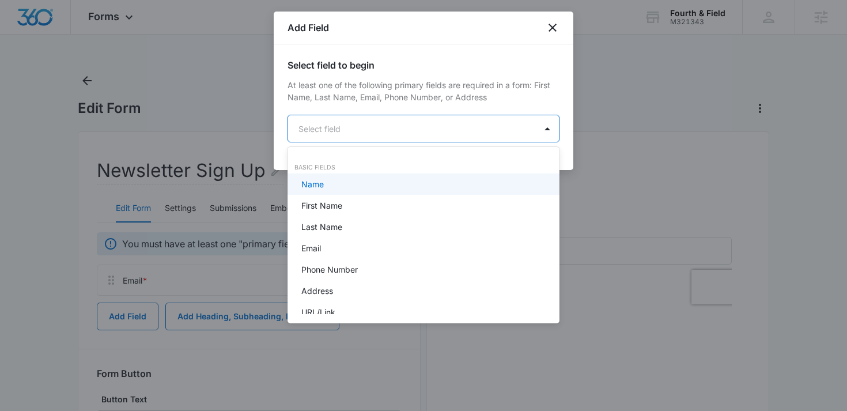
scroll to position [0, 0]
click at [346, 137] on body "Forms Apps Reputation Websites Forms CRM Email Social Shop Payments POS Content…" at bounding box center [423, 205] width 847 height 411
click at [148, 126] on div at bounding box center [423, 205] width 847 height 411
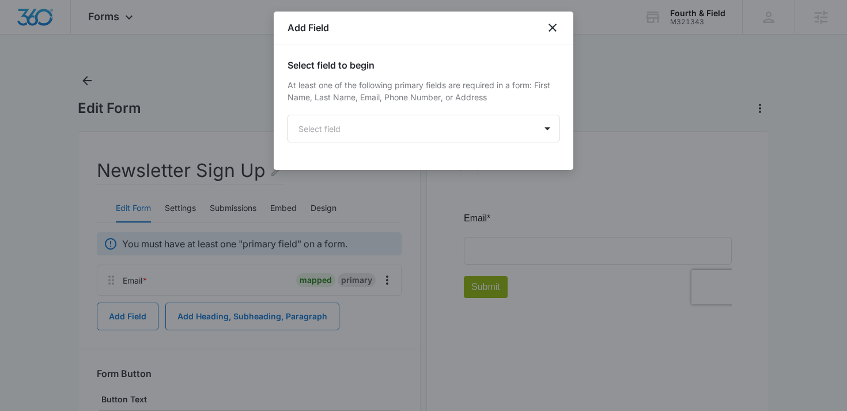
click at [85, 82] on div at bounding box center [423, 205] width 847 height 411
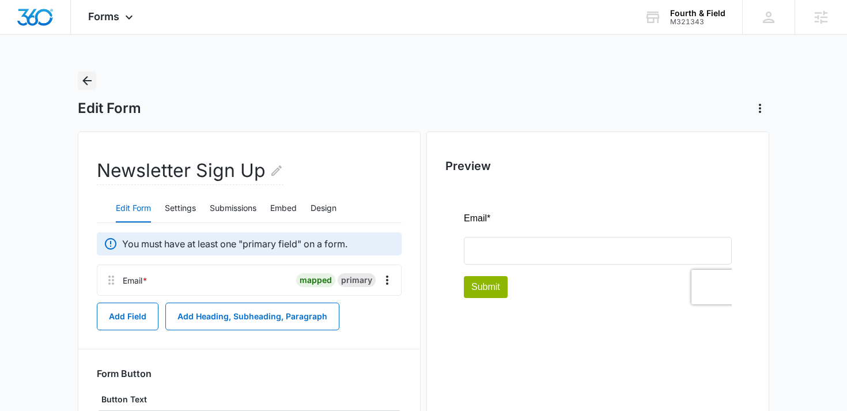
click at [84, 85] on icon "Back" at bounding box center [87, 81] width 14 height 14
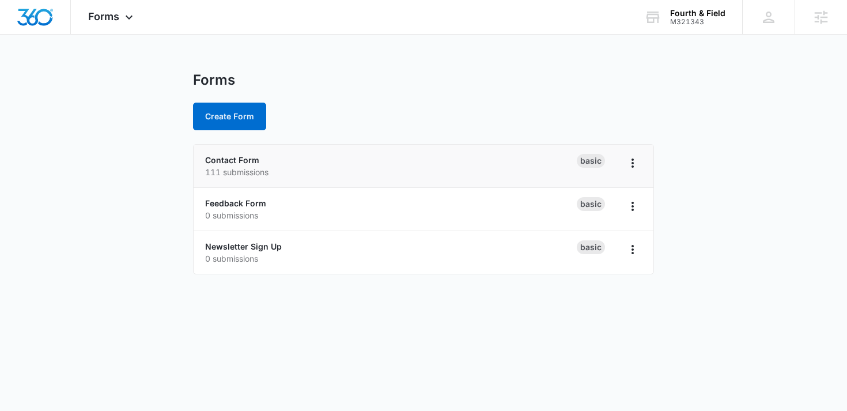
click at [244, 153] on li "Contact Form 111 submissions Basic" at bounding box center [424, 166] width 460 height 43
click at [244, 159] on link "Contact Form" at bounding box center [232, 160] width 54 height 10
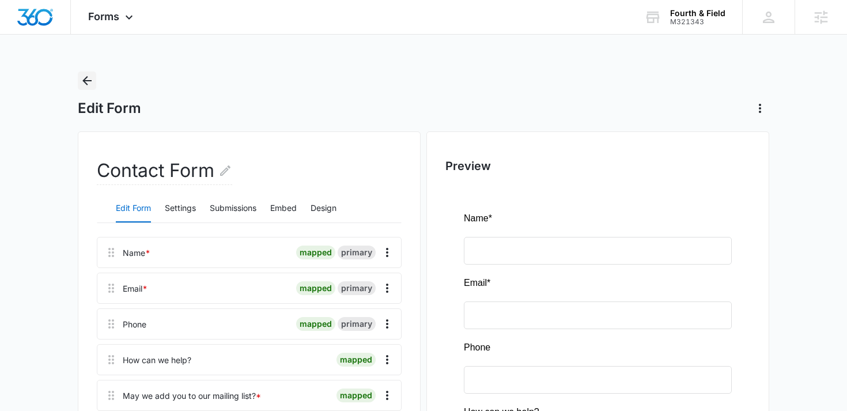
click at [89, 83] on icon "Back" at bounding box center [87, 81] width 14 height 14
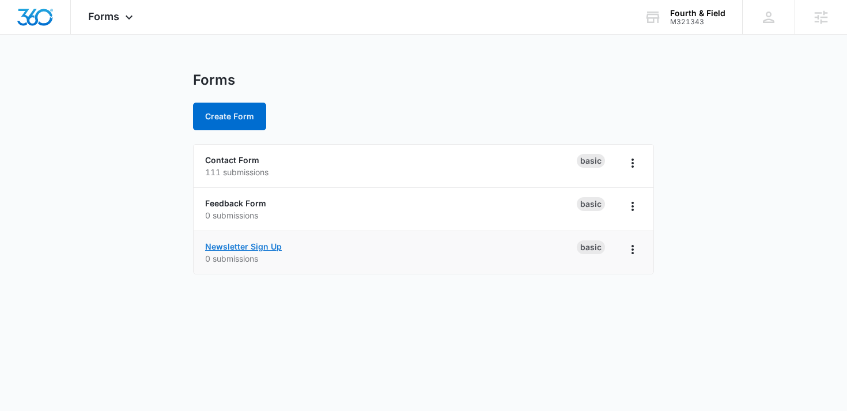
click at [221, 243] on link "Newsletter Sign Up" at bounding box center [243, 247] width 77 height 10
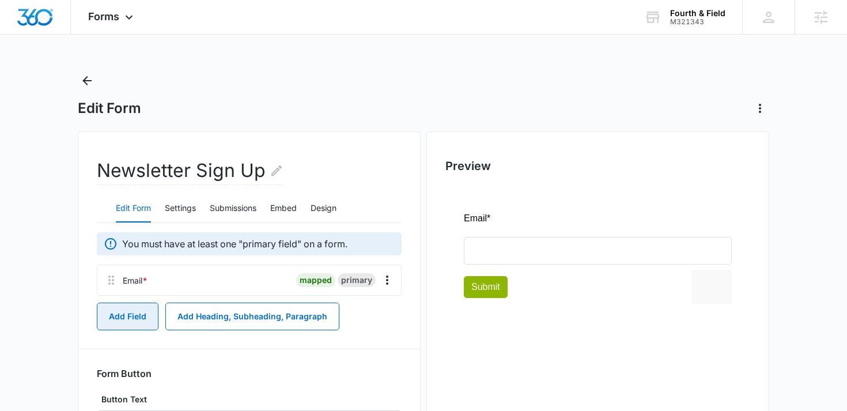
click at [138, 314] on button "Add Field" at bounding box center [128, 317] width 62 height 28
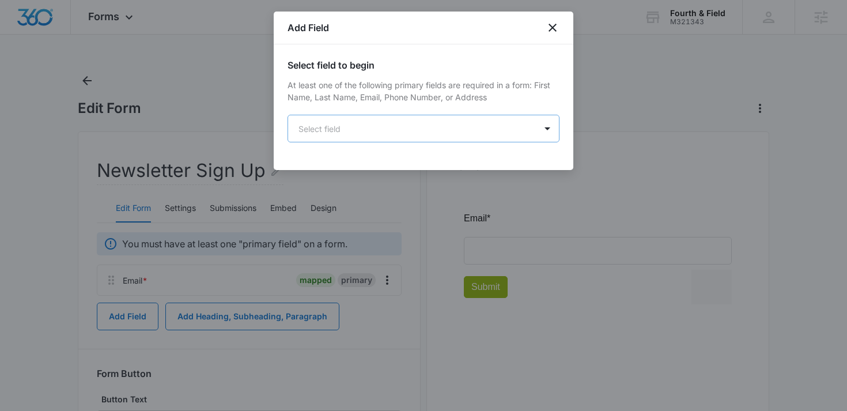
click at [305, 121] on body "Forms Apps Reputation Websites Forms CRM Email Social Shop Payments POS Content…" at bounding box center [423, 261] width 847 height 522
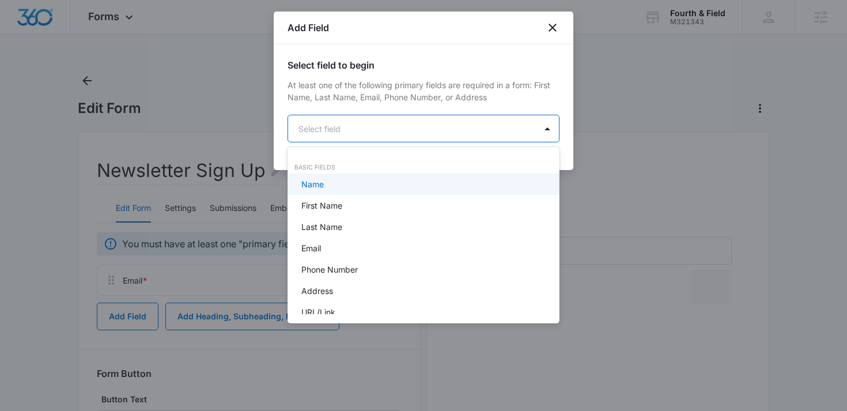
click at [319, 183] on p "Name" at bounding box center [313, 184] width 22 height 12
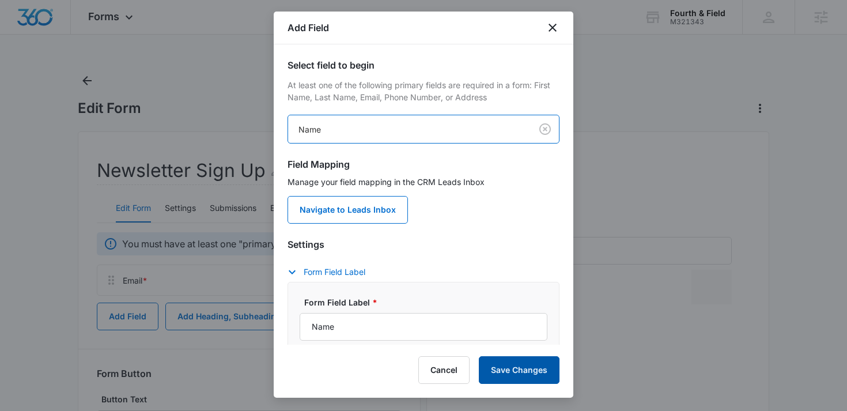
click at [520, 378] on button "Save Changes" at bounding box center [519, 370] width 81 height 28
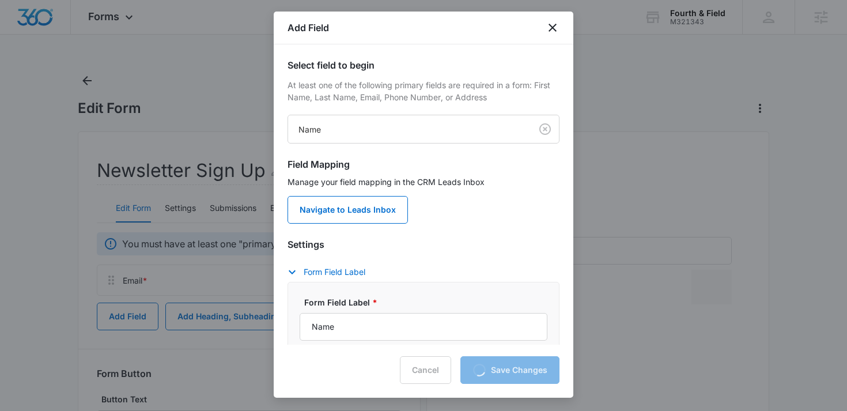
scroll to position [229, 0]
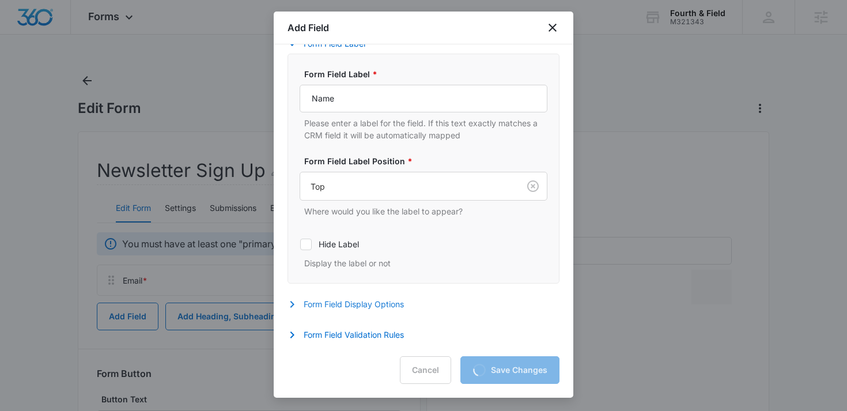
click at [355, 307] on button "Form Field Display Options" at bounding box center [352, 304] width 128 height 14
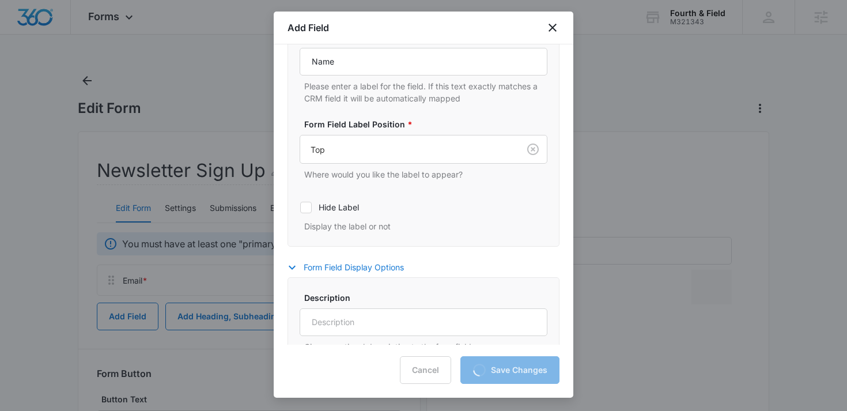
click at [355, 272] on button "Form Field Display Options" at bounding box center [352, 268] width 128 height 14
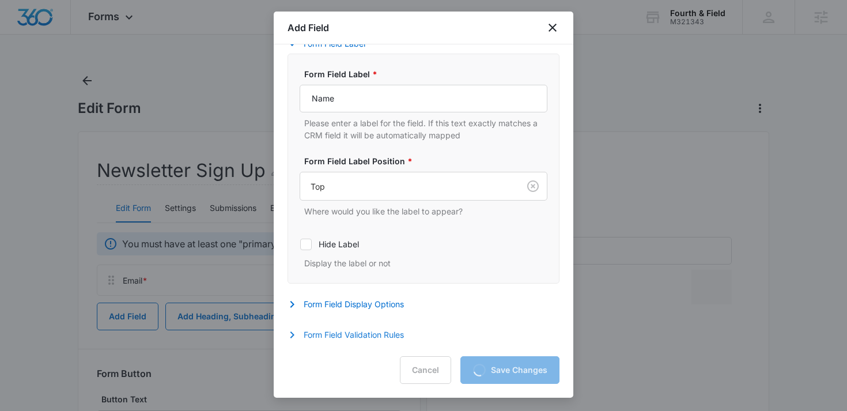
click at [350, 331] on button "Form Field Validation Rules" at bounding box center [352, 335] width 128 height 14
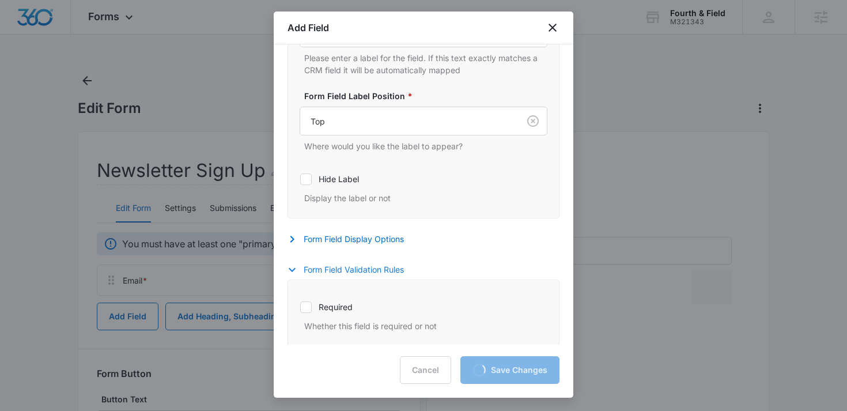
scroll to position [294, 0]
click at [319, 307] on label "Required" at bounding box center [424, 306] width 248 height 12
click at [300, 307] on input "Required" at bounding box center [300, 306] width 1 height 1
checkbox input "true"
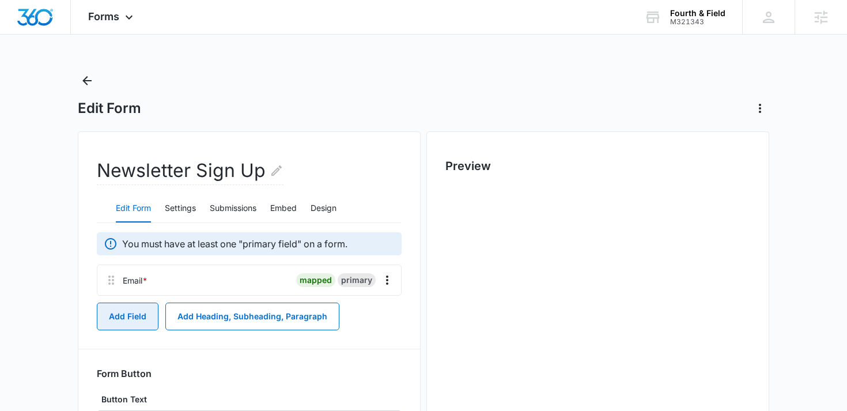
scroll to position [0, 0]
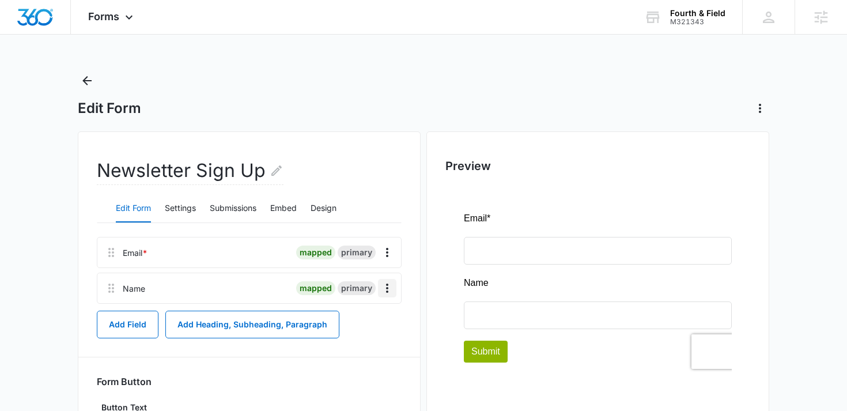
click at [390, 287] on icon "Overflow Menu" at bounding box center [387, 288] width 14 height 14
click at [354, 313] on button "Edit" at bounding box center [363, 320] width 66 height 17
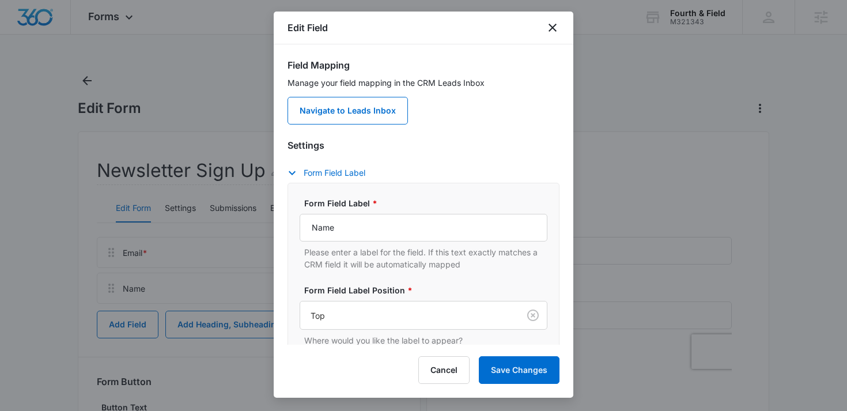
scroll to position [130, 0]
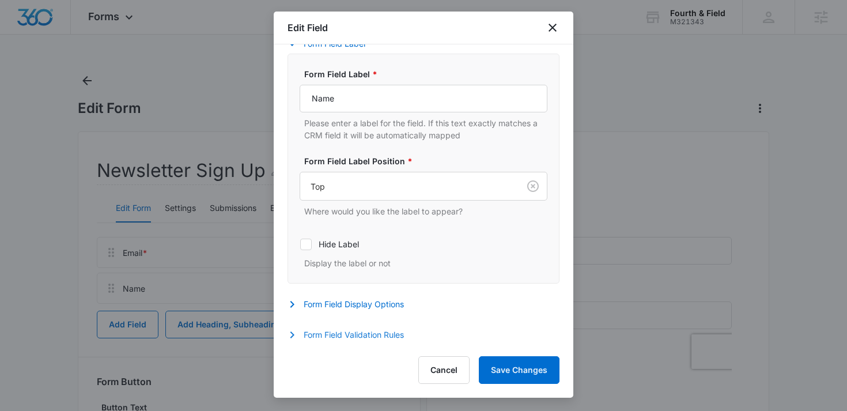
click at [344, 335] on button "Form Field Validation Rules" at bounding box center [352, 335] width 128 height 14
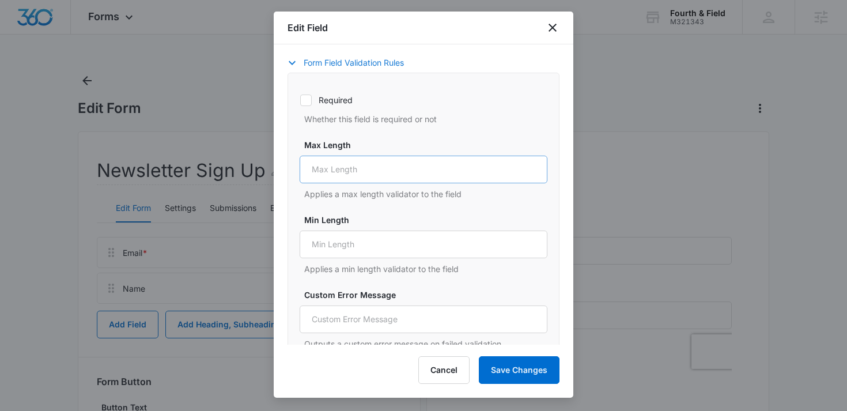
scroll to position [401, 0]
click at [307, 99] on icon at bounding box center [306, 101] width 10 height 10
click at [300, 100] on input "Required" at bounding box center [300, 100] width 1 height 1
checkbox input "true"
click at [514, 369] on button "Save Changes" at bounding box center [519, 370] width 81 height 28
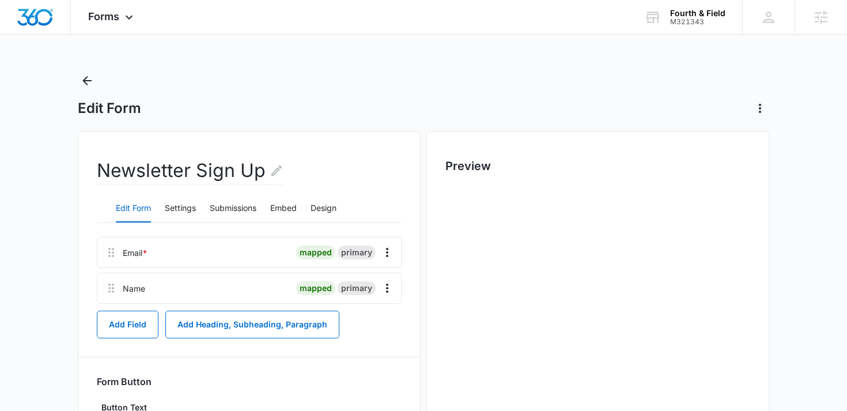
scroll to position [0, 0]
drag, startPoint x: 110, startPoint y: 290, endPoint x: 110, endPoint y: 243, distance: 47.3
click at [110, 243] on div "Email * mapped primary Name mapped primary" at bounding box center [249, 270] width 305 height 67
click at [66, 267] on main "Edit Form Newsletter Sign Up Edit Form Settings Submissions Embed Design Name m…" at bounding box center [423, 300] width 847 height 458
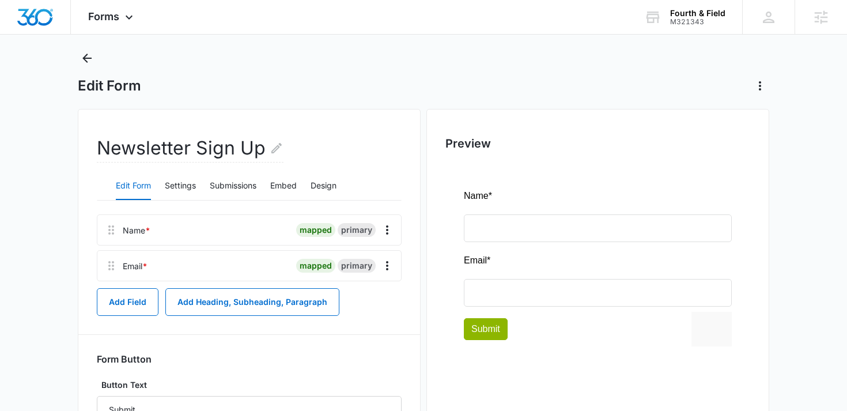
scroll to position [18, 0]
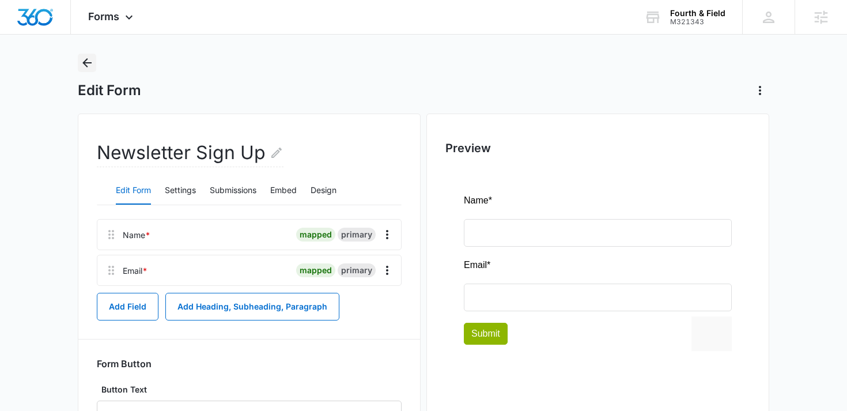
click at [81, 62] on icon "Back" at bounding box center [87, 63] width 14 height 14
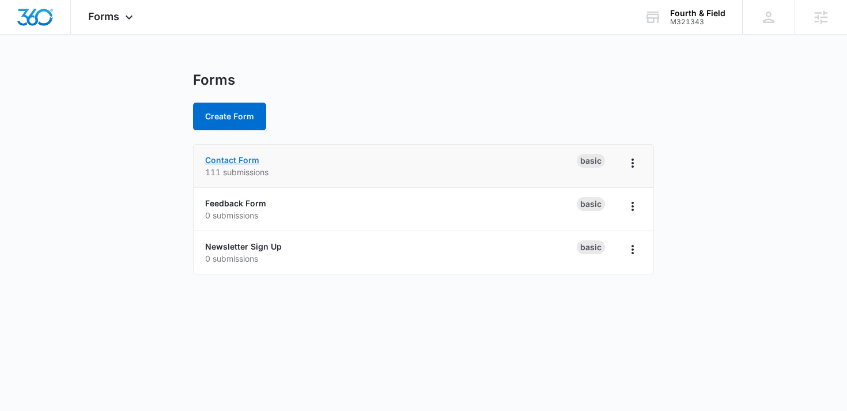
click at [216, 159] on link "Contact Form" at bounding box center [232, 160] width 54 height 10
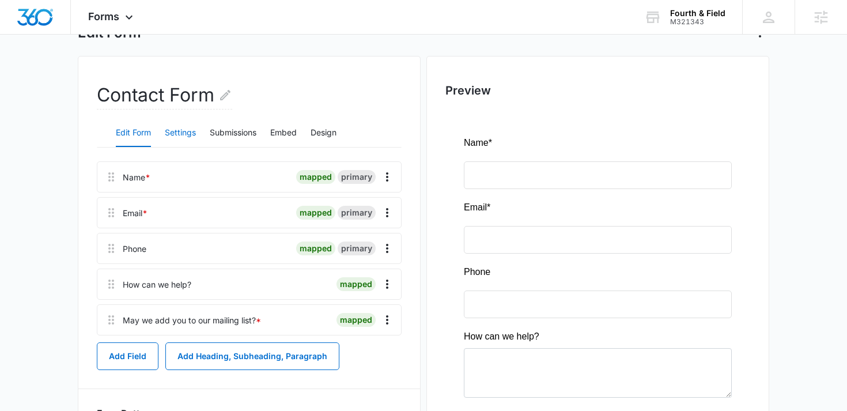
scroll to position [82, 0]
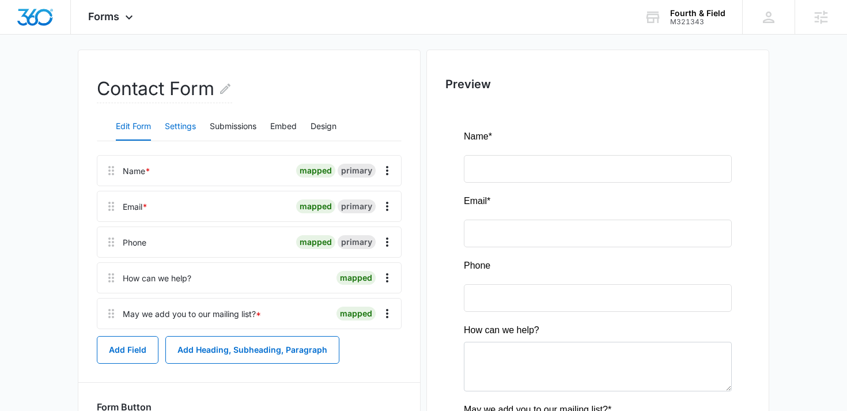
click at [168, 129] on button "Settings" at bounding box center [180, 127] width 31 height 28
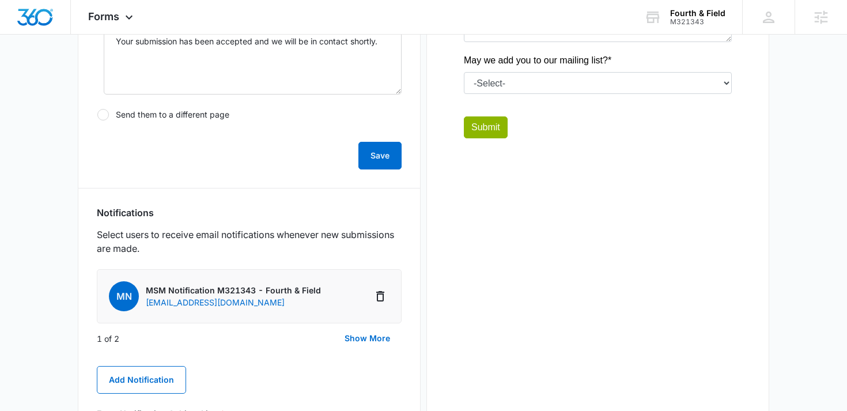
scroll to position [439, 0]
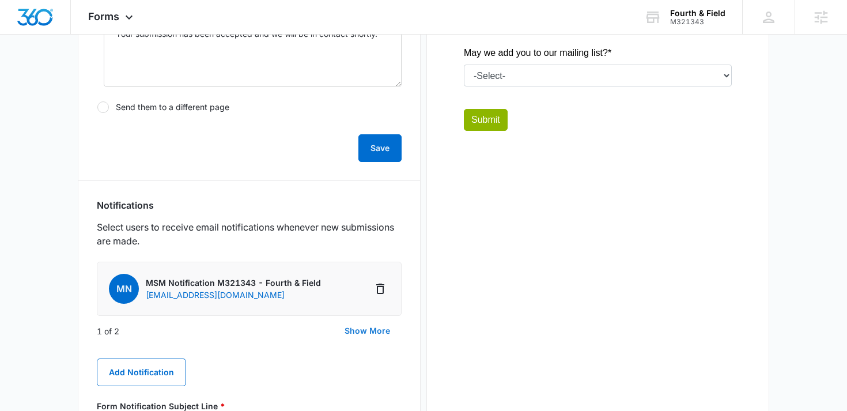
click at [355, 323] on button "Show More" at bounding box center [367, 331] width 69 height 28
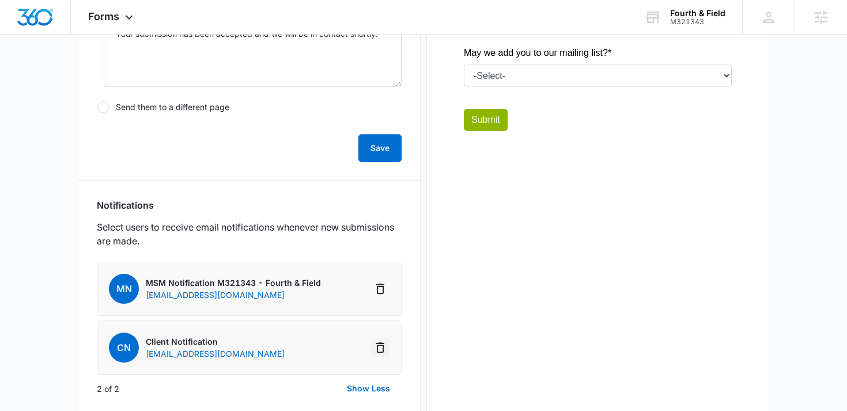
click at [383, 345] on icon "Delete Notification" at bounding box center [380, 347] width 8 height 10
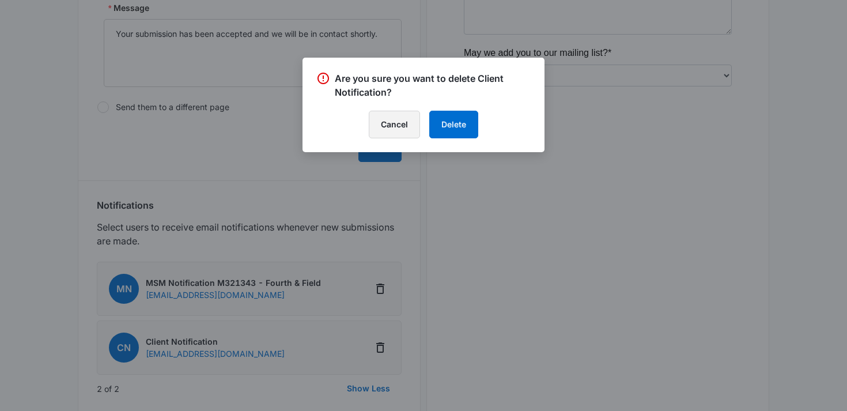
click at [400, 133] on button "Cancel" at bounding box center [394, 125] width 51 height 28
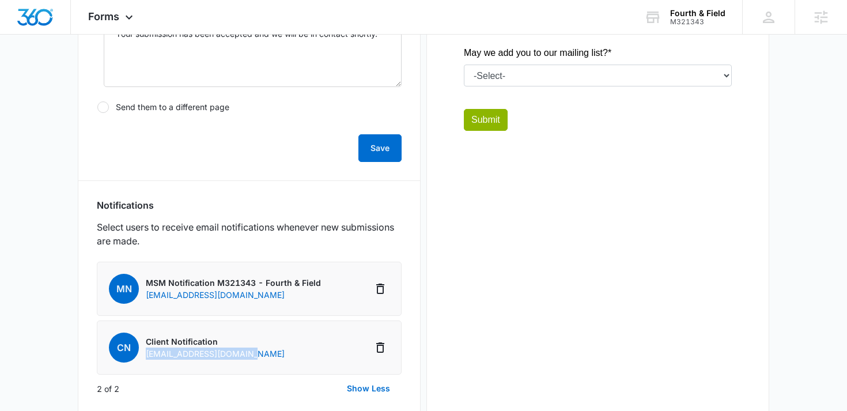
drag, startPoint x: 279, startPoint y: 350, endPoint x: 146, endPoint y: 349, distance: 133.2
click at [146, 349] on li "CN Client Notification info@fourthandfield.com" at bounding box center [249, 348] width 305 height 54
copy p "info@fourthandfield.com"
click at [28, 217] on main "Edit Form Contact Form Edit Form Settings Submissions Embed Design Security Ena…" at bounding box center [423, 180] width 847 height 1094
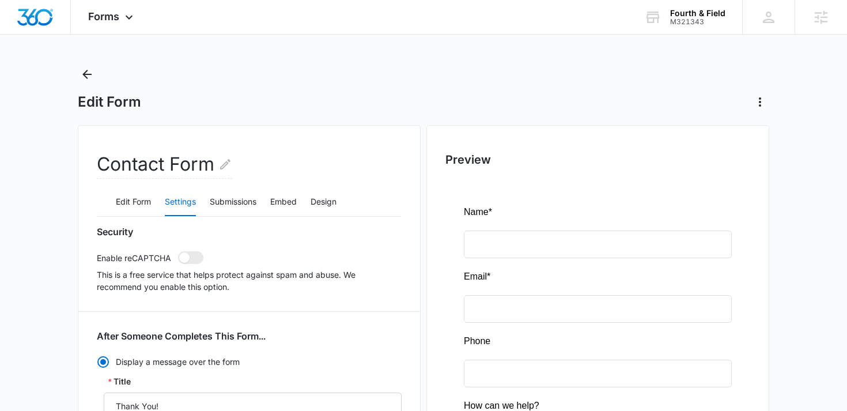
scroll to position [0, 0]
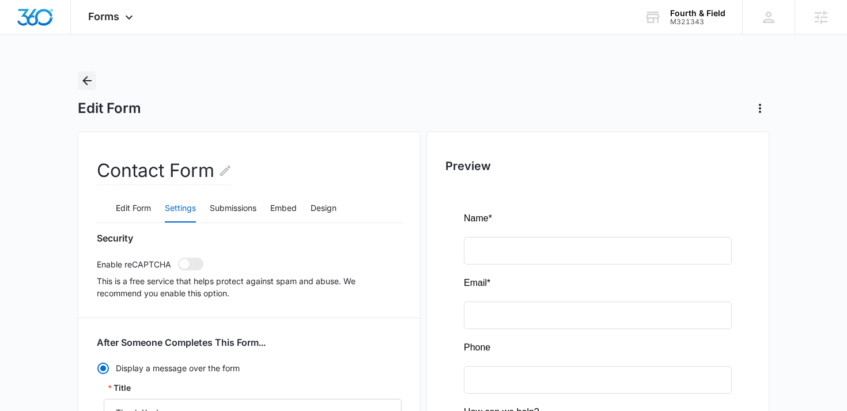
click at [85, 81] on icon "Back" at bounding box center [86, 80] width 9 height 9
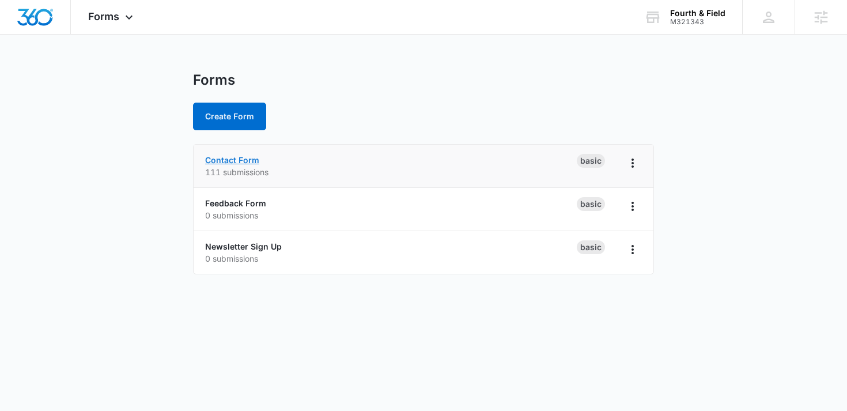
click at [224, 160] on link "Contact Form" at bounding box center [232, 160] width 54 height 10
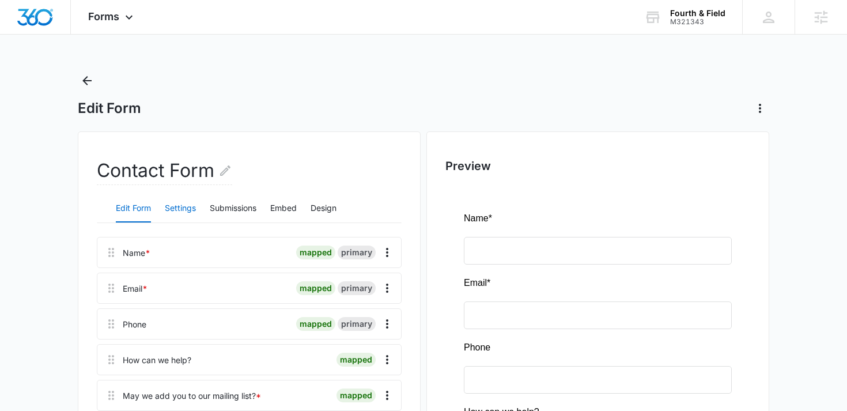
click at [184, 206] on button "Settings" at bounding box center [180, 209] width 31 height 28
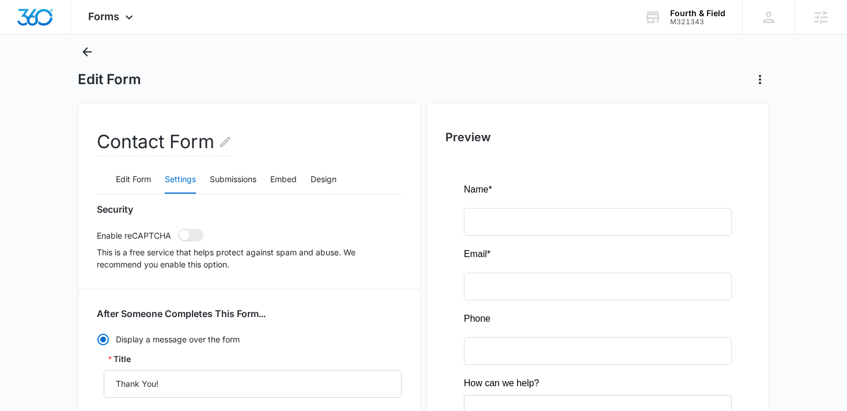
scroll to position [28, 0]
click at [88, 52] on icon "Back" at bounding box center [86, 52] width 9 height 9
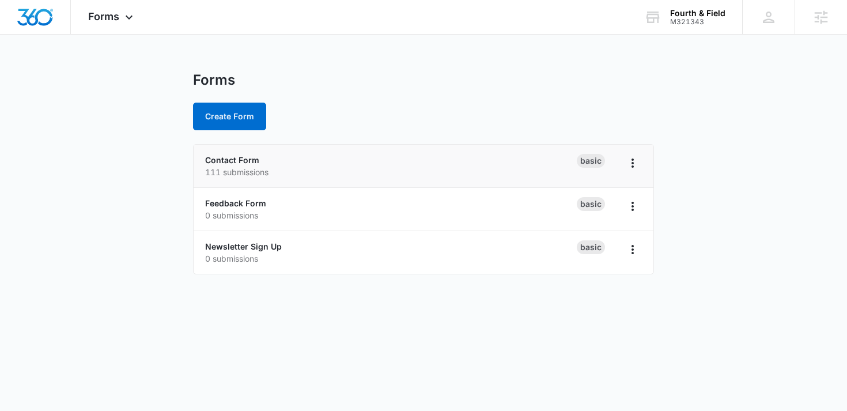
click at [233, 167] on p "111 submissions" at bounding box center [391, 172] width 372 height 12
click at [232, 160] on link "Contact Form" at bounding box center [232, 160] width 54 height 10
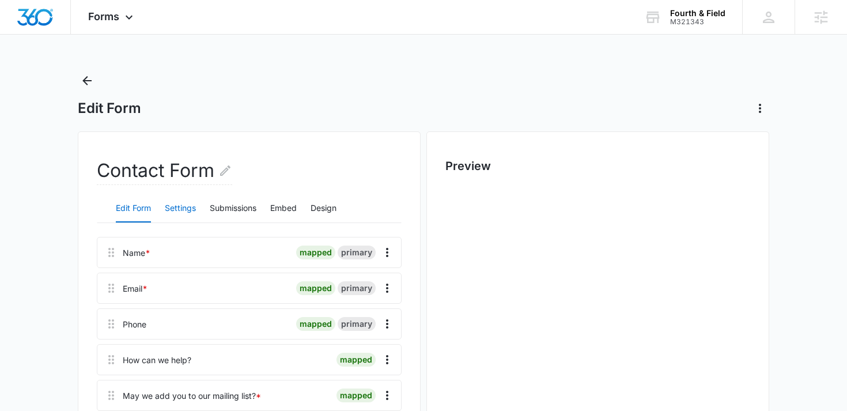
click at [174, 210] on button "Settings" at bounding box center [180, 209] width 31 height 28
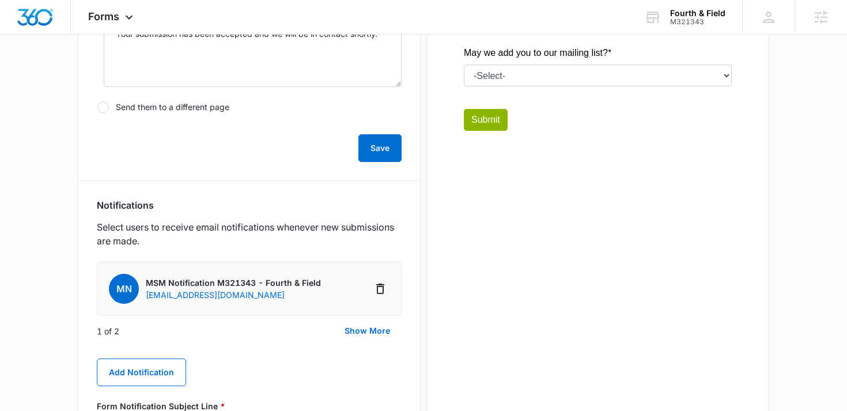
scroll to position [439, 0]
click at [357, 330] on button "Show More" at bounding box center [367, 330] width 69 height 28
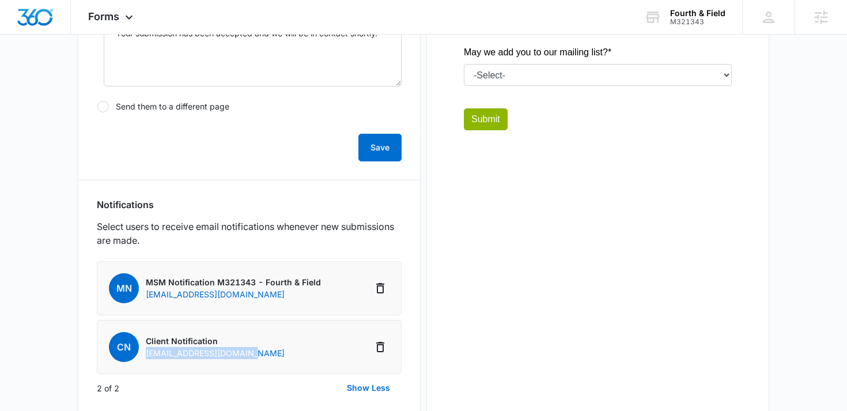
drag, startPoint x: 258, startPoint y: 359, endPoint x: 145, endPoint y: 350, distance: 113.9
click at [145, 350] on li "CN Client Notification info@fourthandfield.com" at bounding box center [249, 347] width 305 height 54
copy p "info@fourthandfield.com"
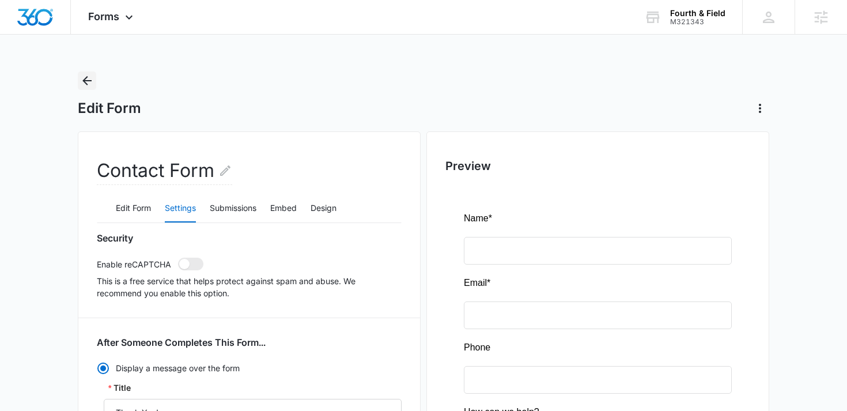
click at [89, 71] on button "Back" at bounding box center [87, 80] width 18 height 18
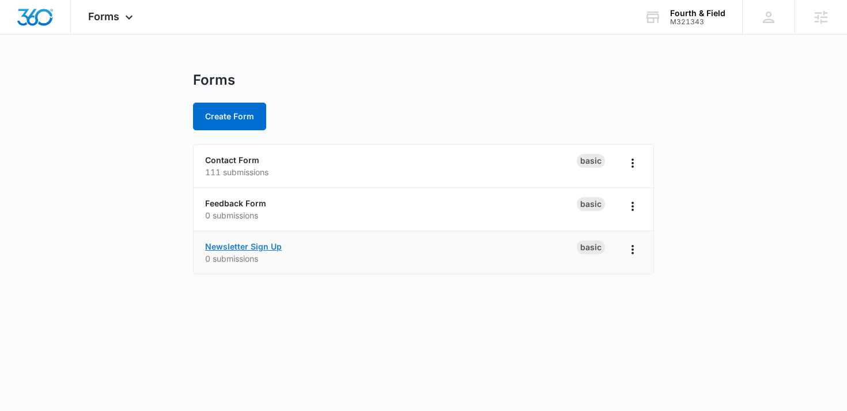
click at [222, 248] on link "Newsletter Sign Up" at bounding box center [243, 247] width 77 height 10
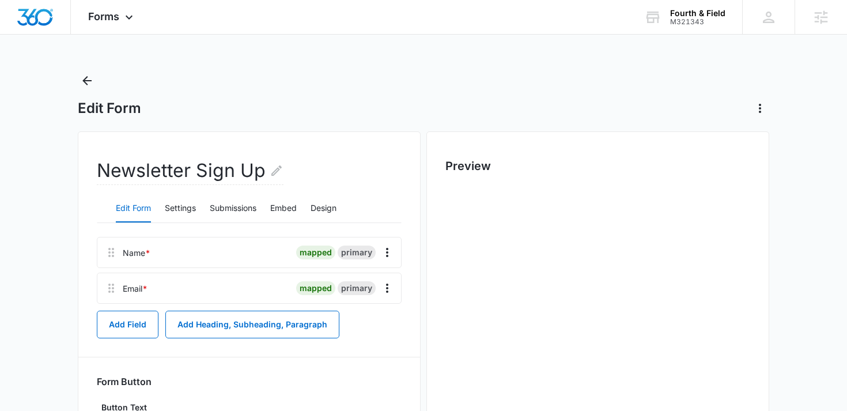
scroll to position [119, 0]
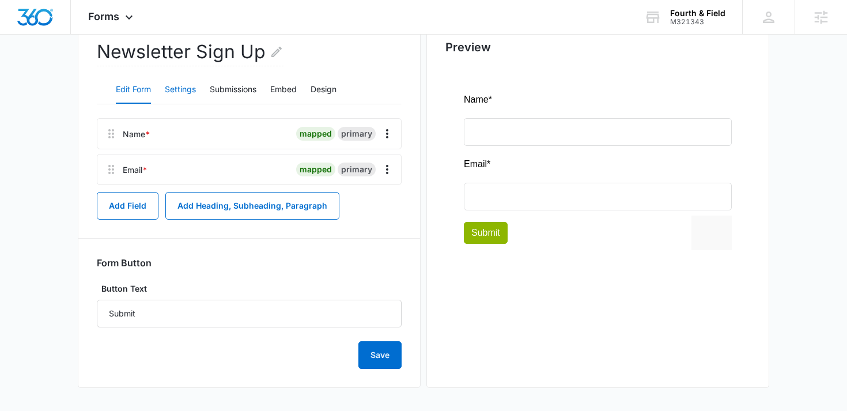
click at [176, 78] on button "Settings" at bounding box center [180, 90] width 31 height 28
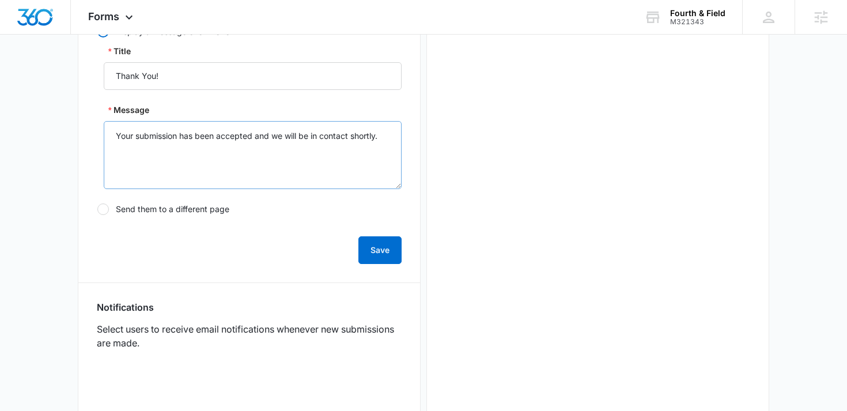
scroll to position [360, 0]
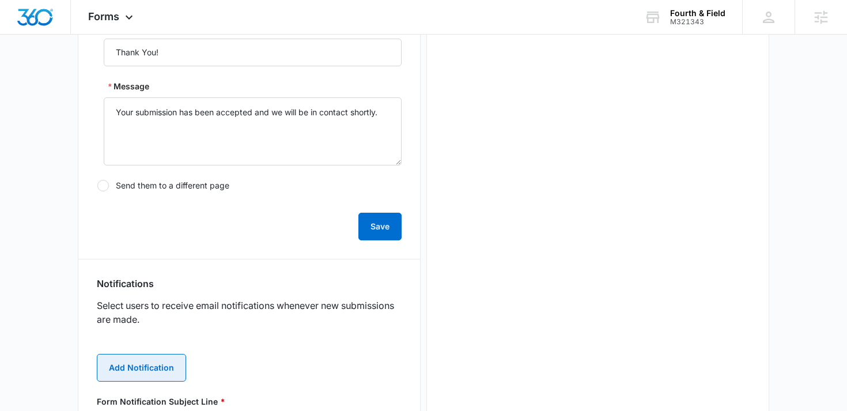
click at [144, 359] on button "Add Notification" at bounding box center [141, 368] width 89 height 28
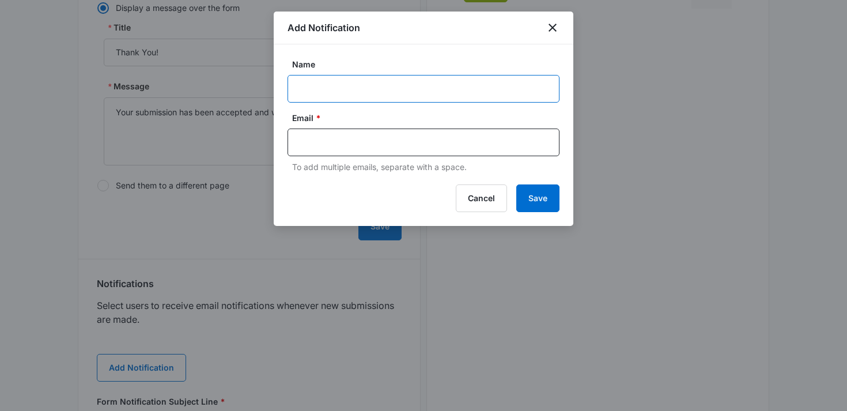
click at [337, 80] on input "Name" at bounding box center [424, 89] width 272 height 28
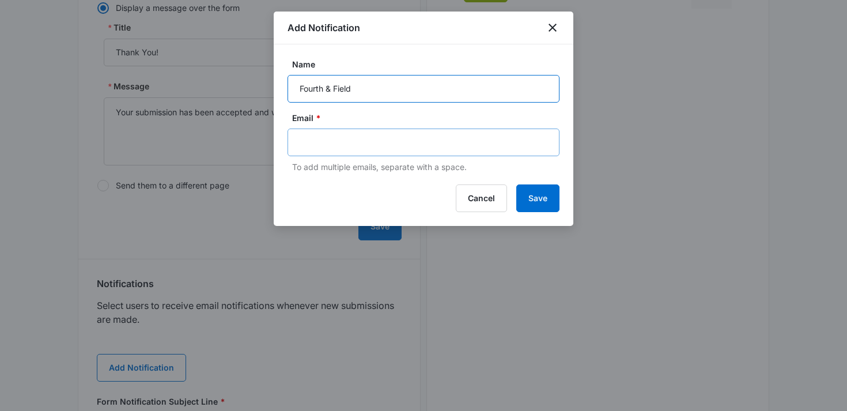
type input "Fourth & Field"
click at [341, 145] on input "text" at bounding box center [425, 142] width 250 height 17
paste input "info@fourthandfield.com"
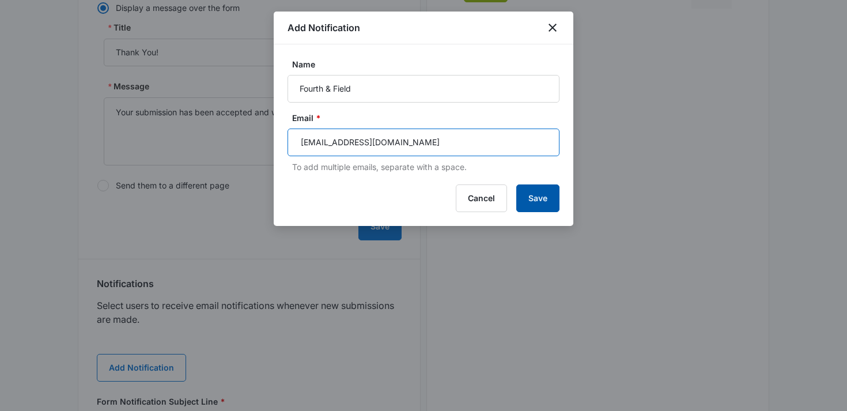
type input "info@fourthandfield.com"
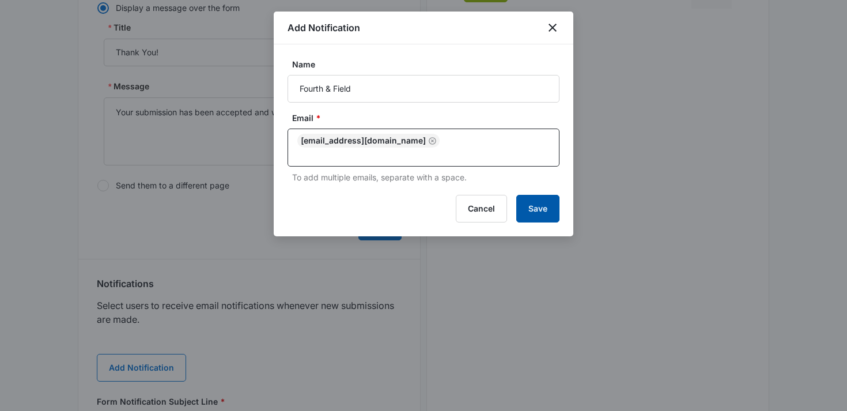
click at [545, 203] on button "Save" at bounding box center [538, 209] width 43 height 28
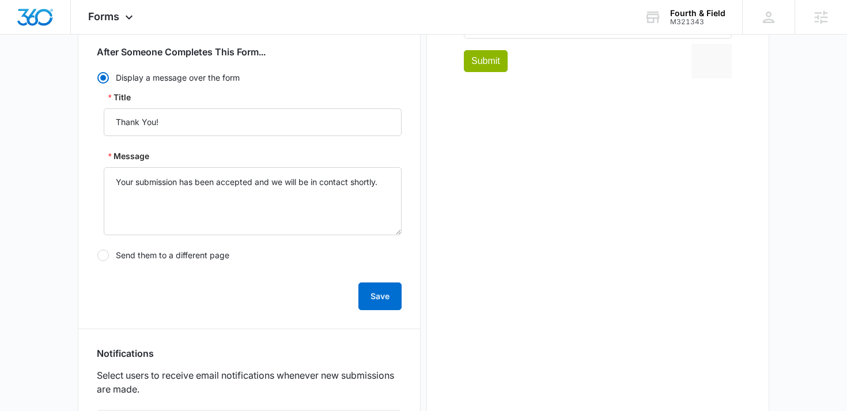
scroll to position [0, 0]
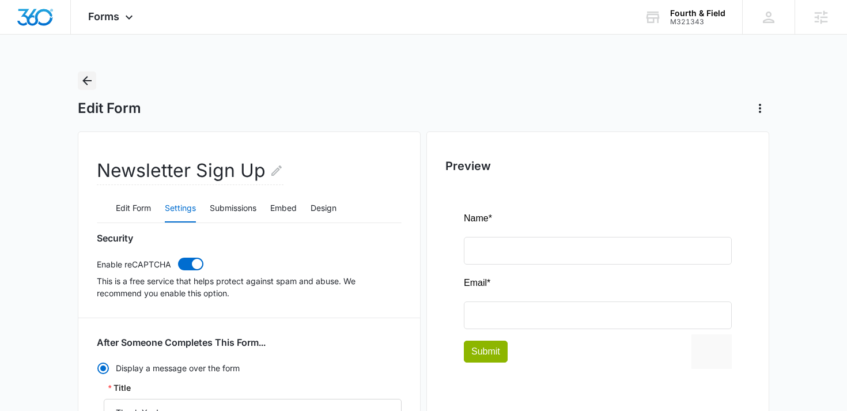
click at [84, 80] on icon "Back" at bounding box center [86, 80] width 9 height 9
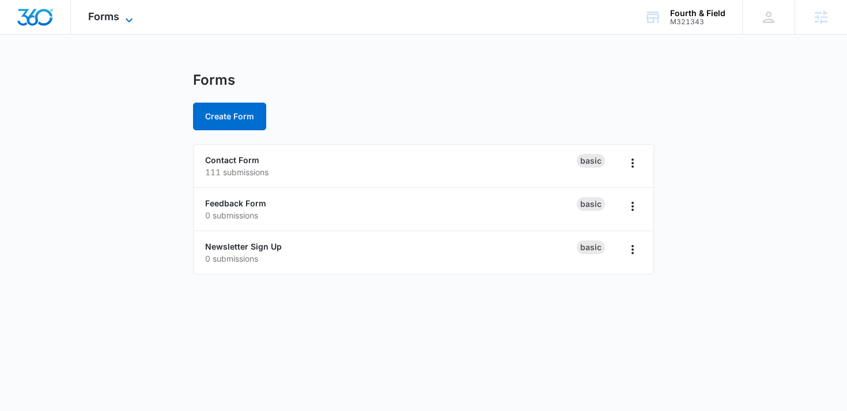
click at [107, 17] on span "Forms" at bounding box center [103, 16] width 31 height 12
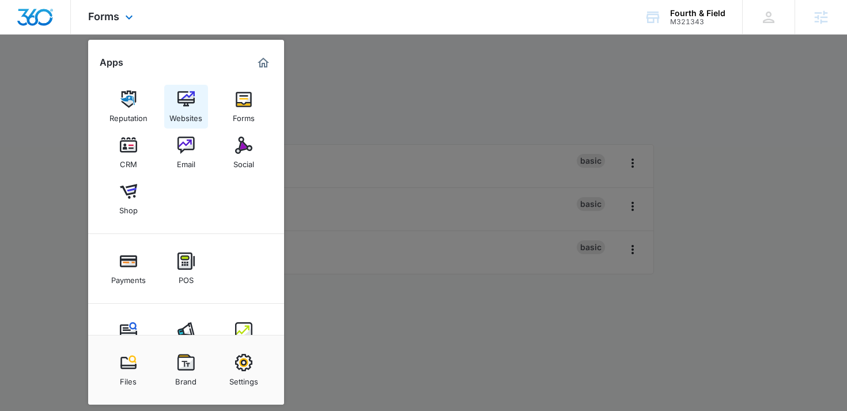
click at [187, 103] on img at bounding box center [186, 99] width 17 height 17
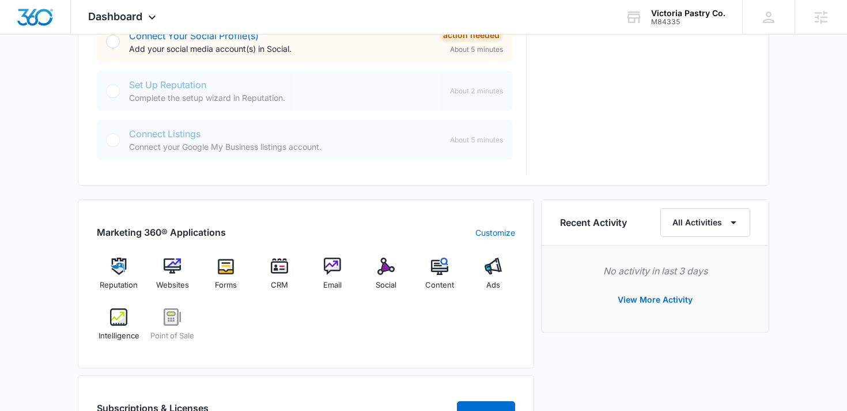
scroll to position [562, 0]
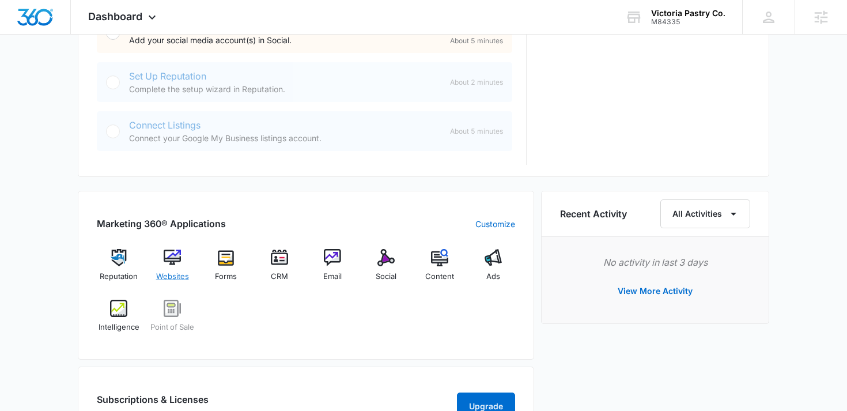
click at [167, 266] on div "Websites" at bounding box center [172, 270] width 44 height 42
